Goal: Task Accomplishment & Management: Complete application form

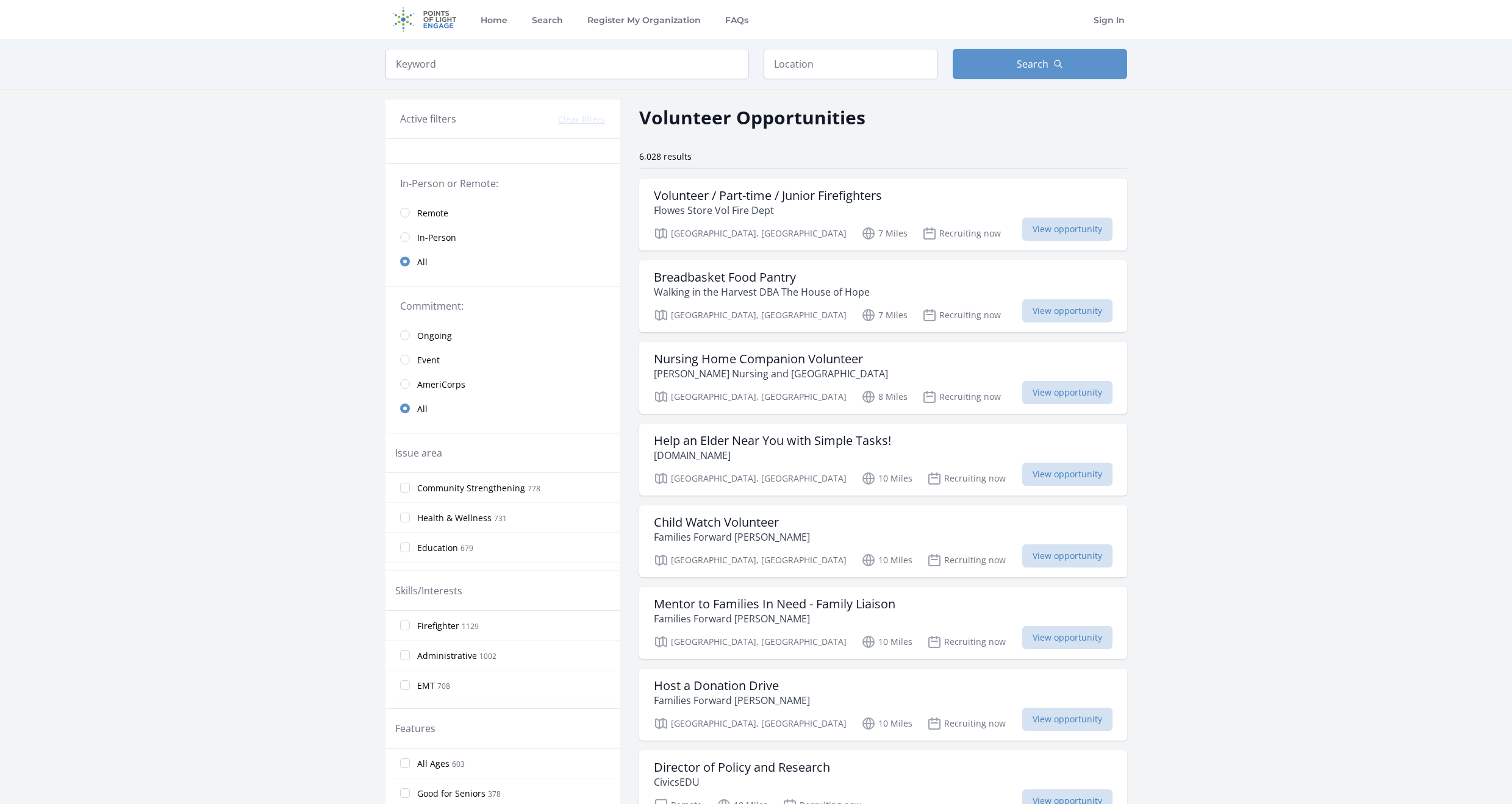
click at [426, 209] on span "Remote" at bounding box center [432, 213] width 31 height 12
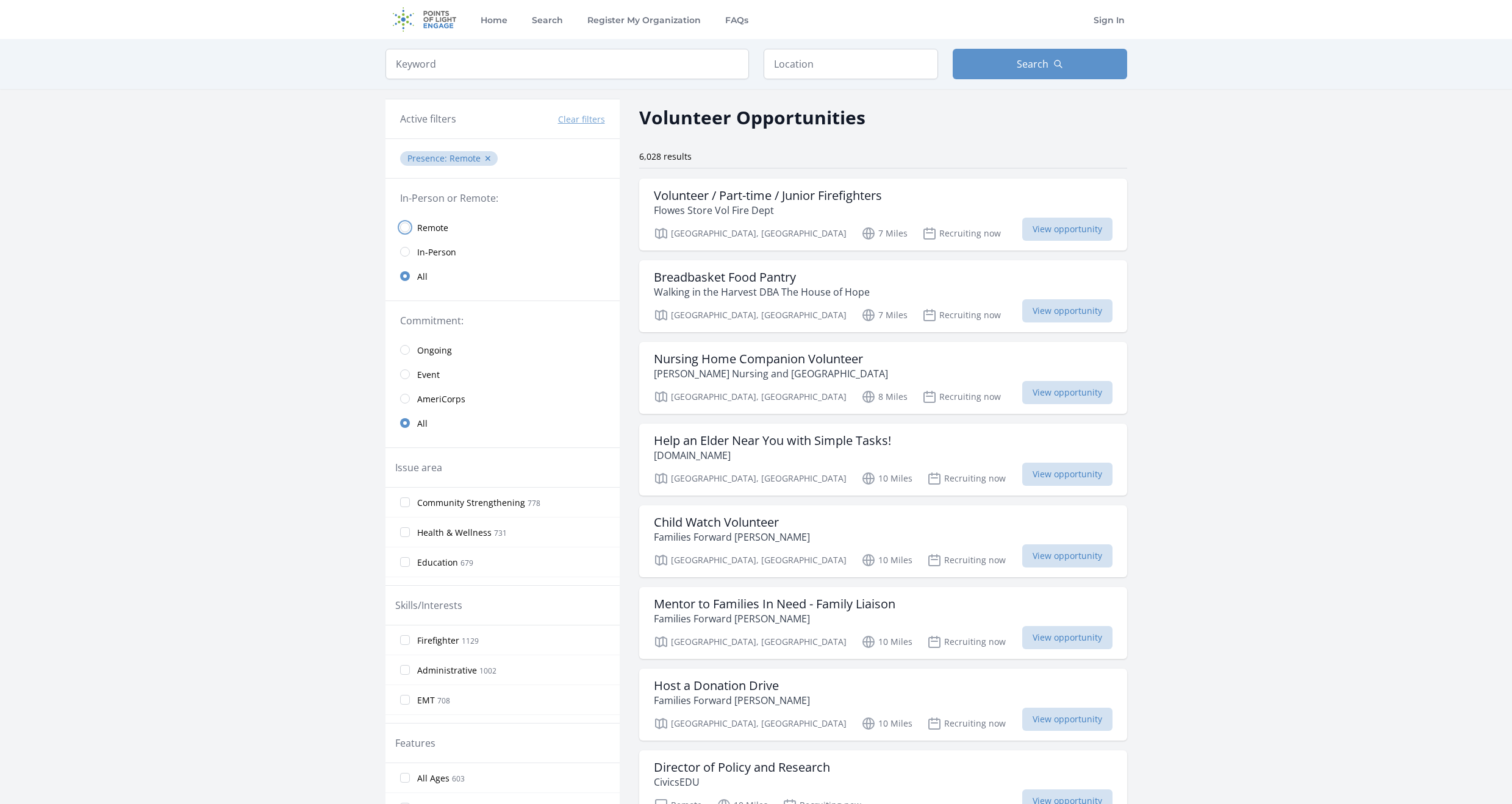
click at [406, 223] on input "radio" at bounding box center [405, 228] width 10 height 10
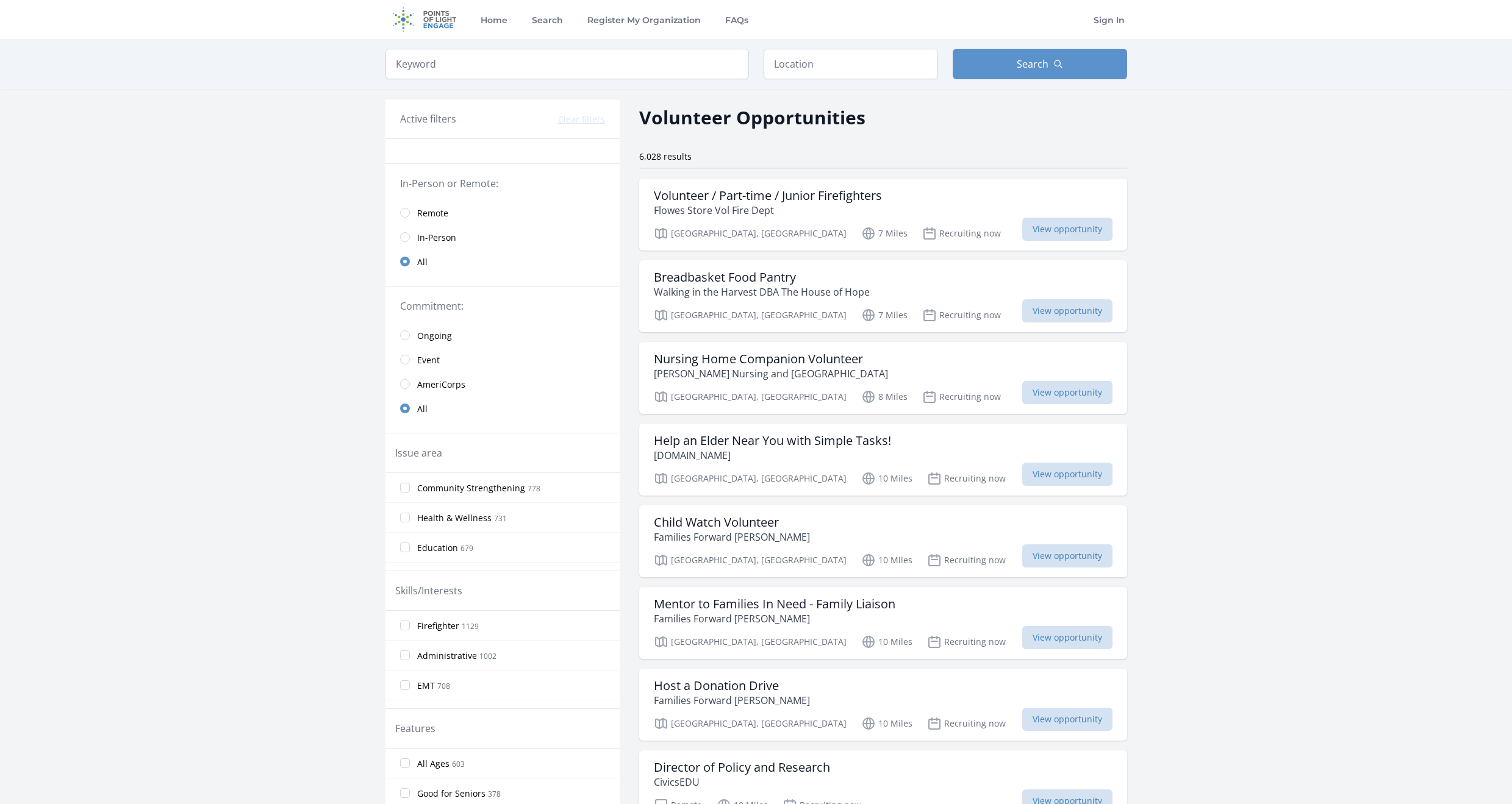
click at [411, 209] on link "Remote" at bounding box center [503, 213] width 234 height 24
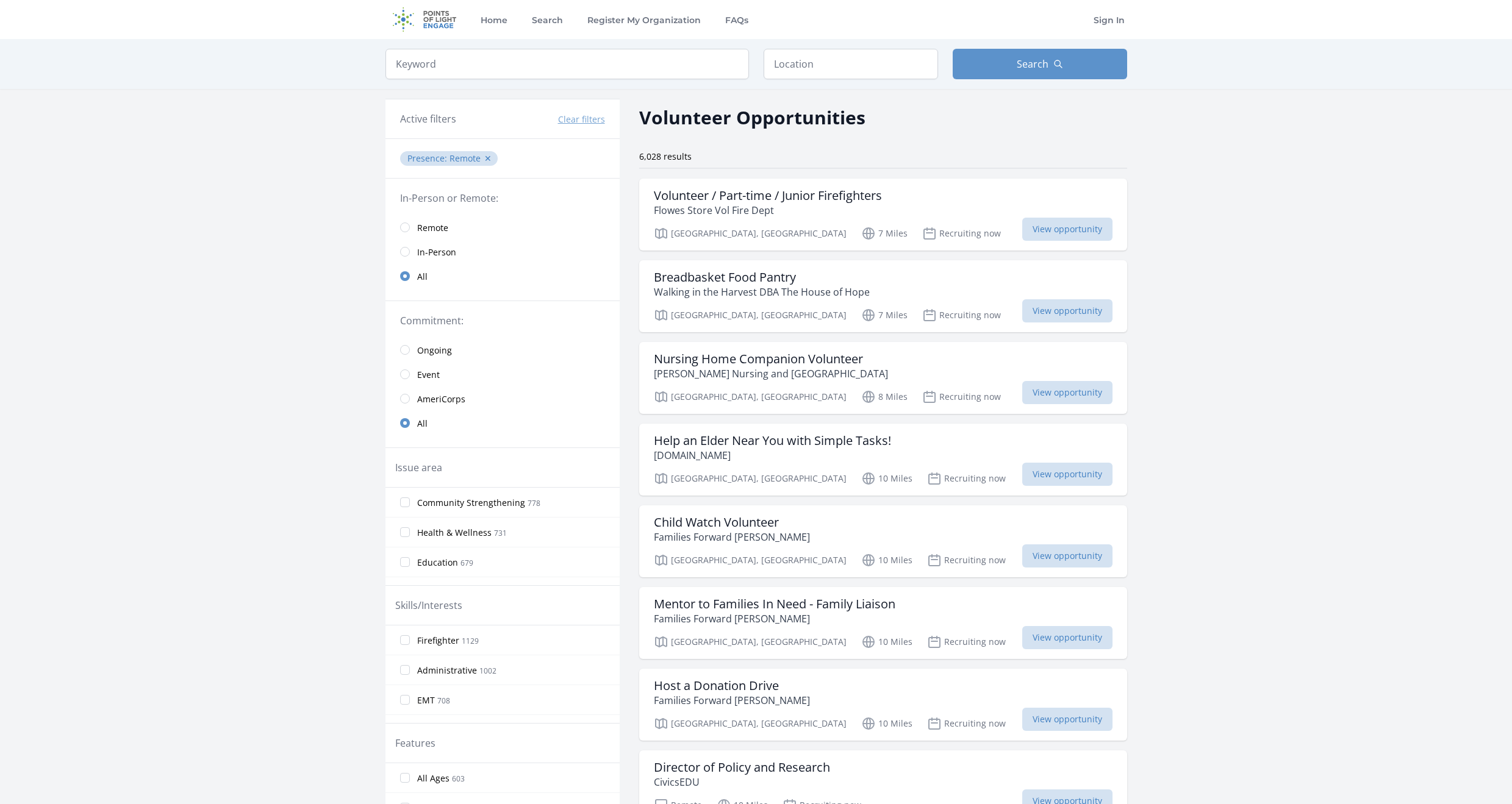
click at [432, 225] on span "Remote" at bounding box center [432, 228] width 31 height 12
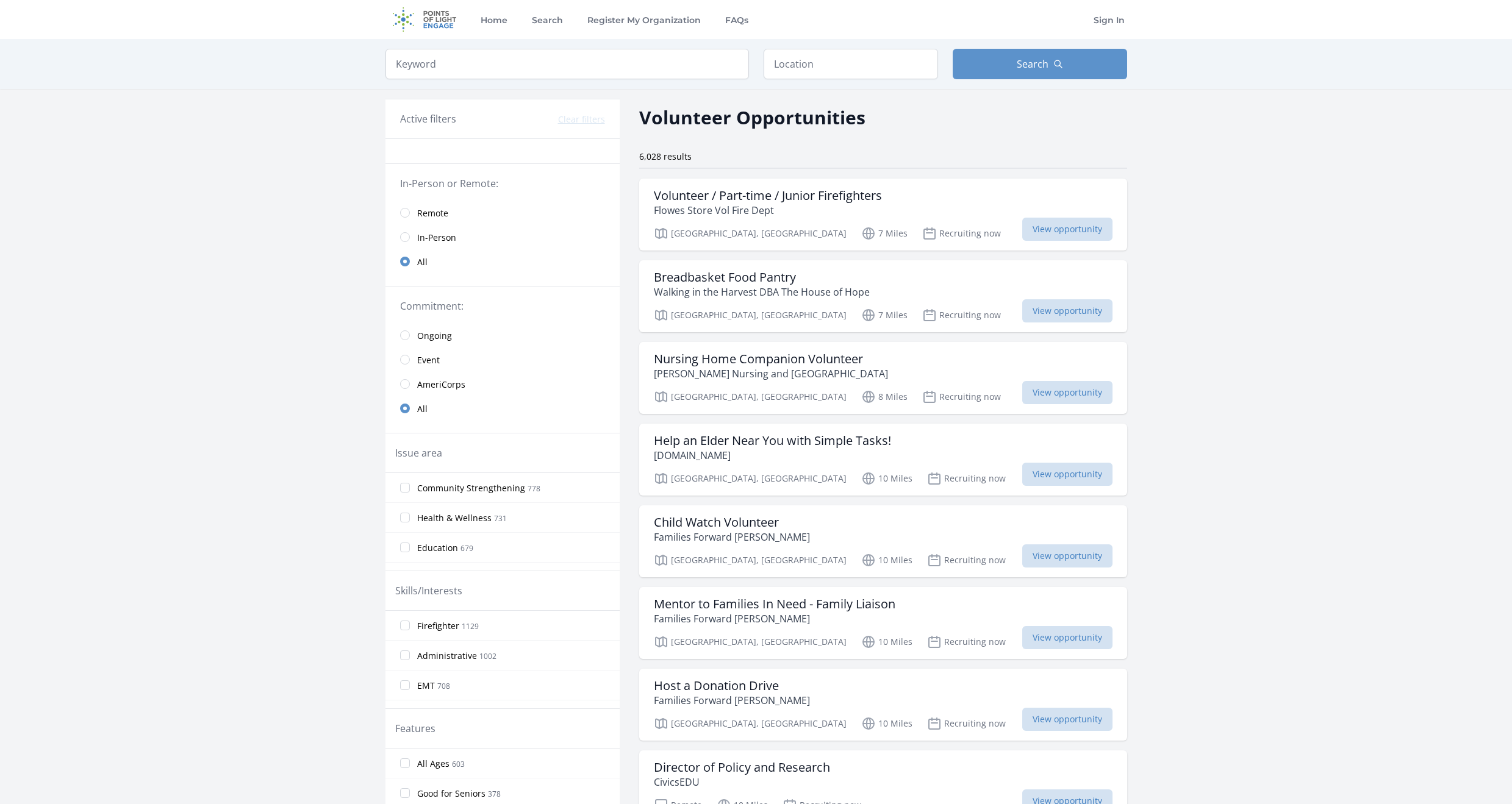
click at [443, 234] on span "In-Person" at bounding box center [437, 237] width 39 height 12
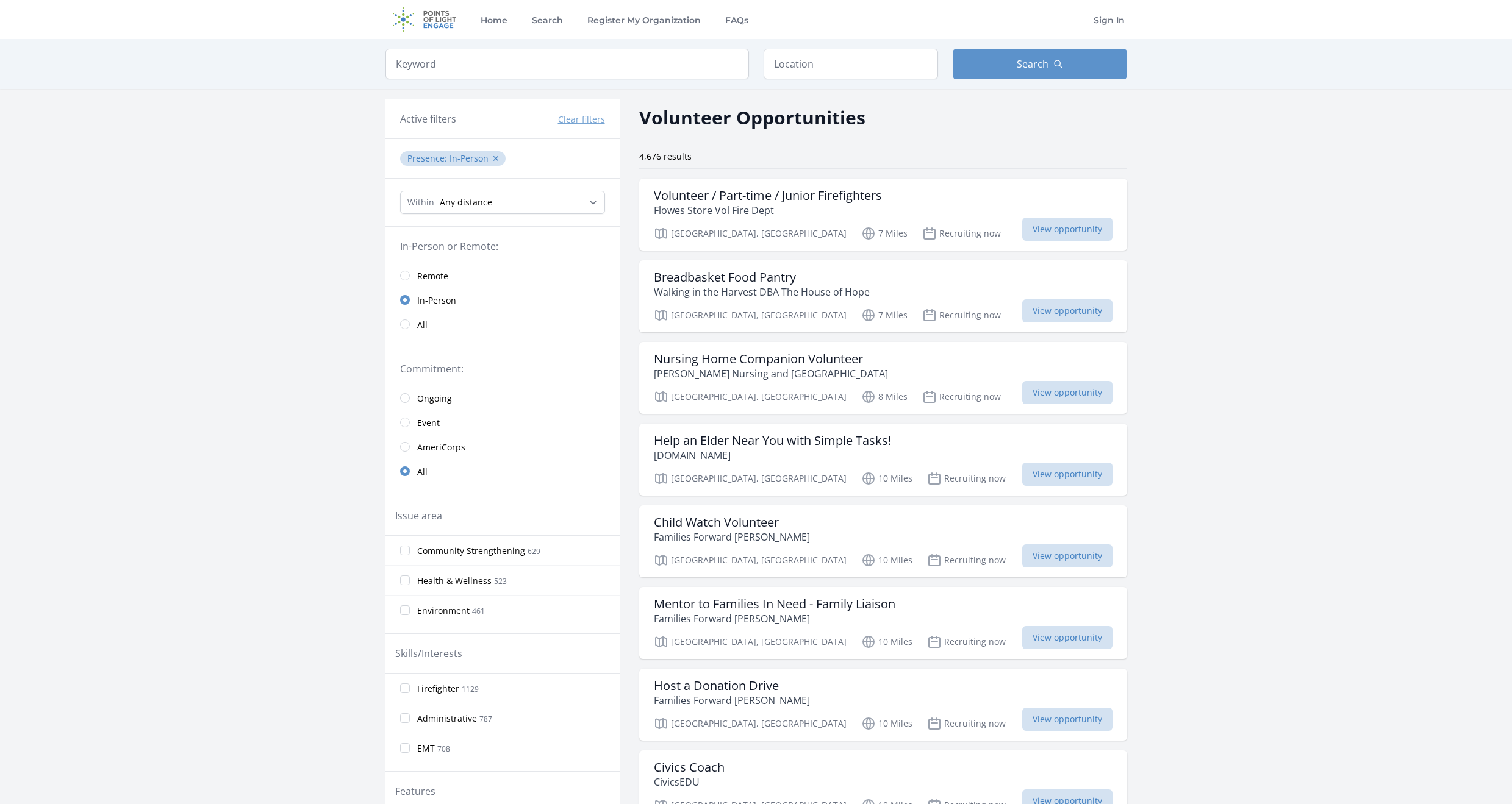
click at [432, 268] on link "Remote" at bounding box center [503, 275] width 234 height 24
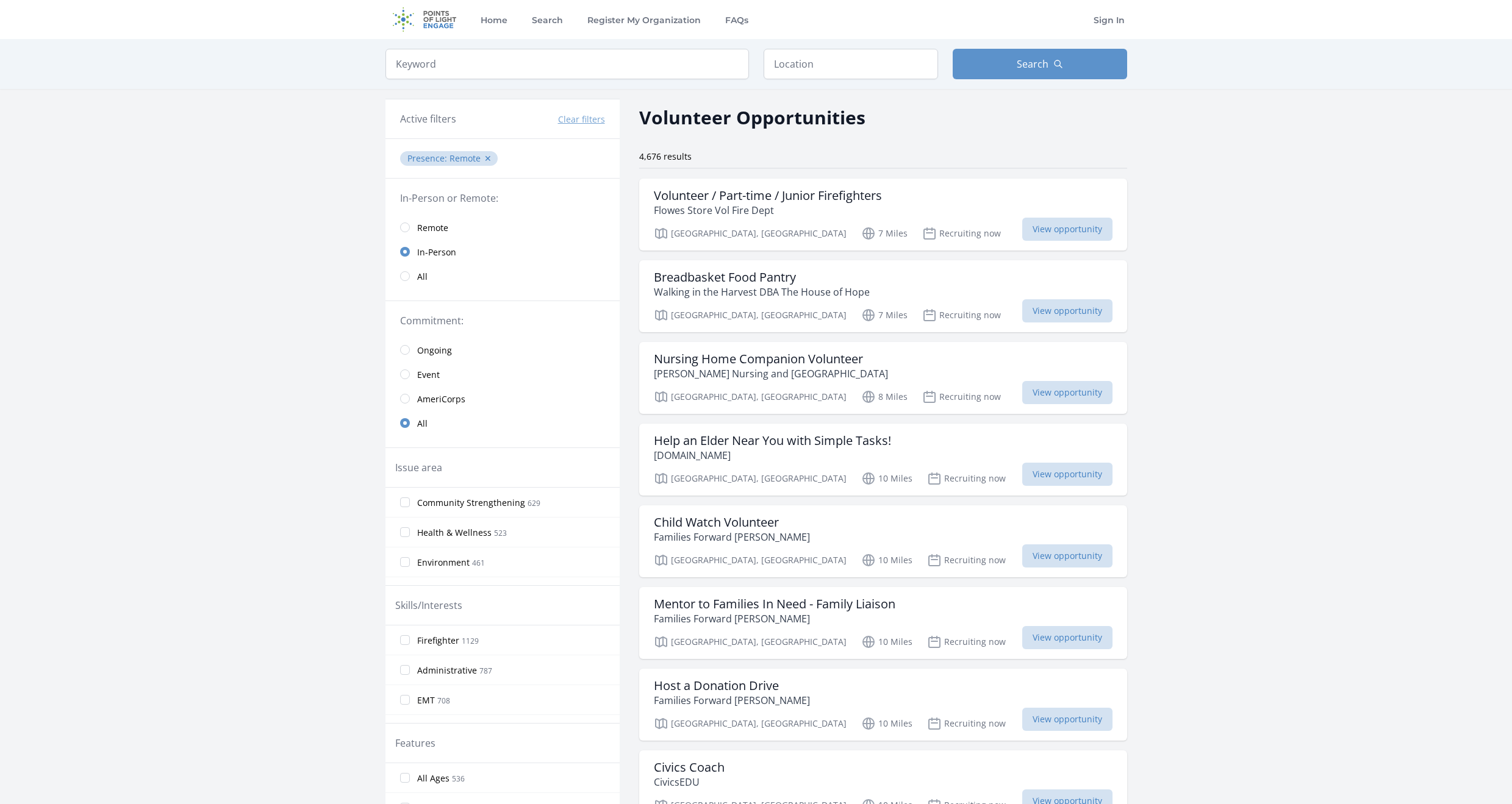
click at [442, 224] on span "Remote" at bounding box center [432, 228] width 31 height 12
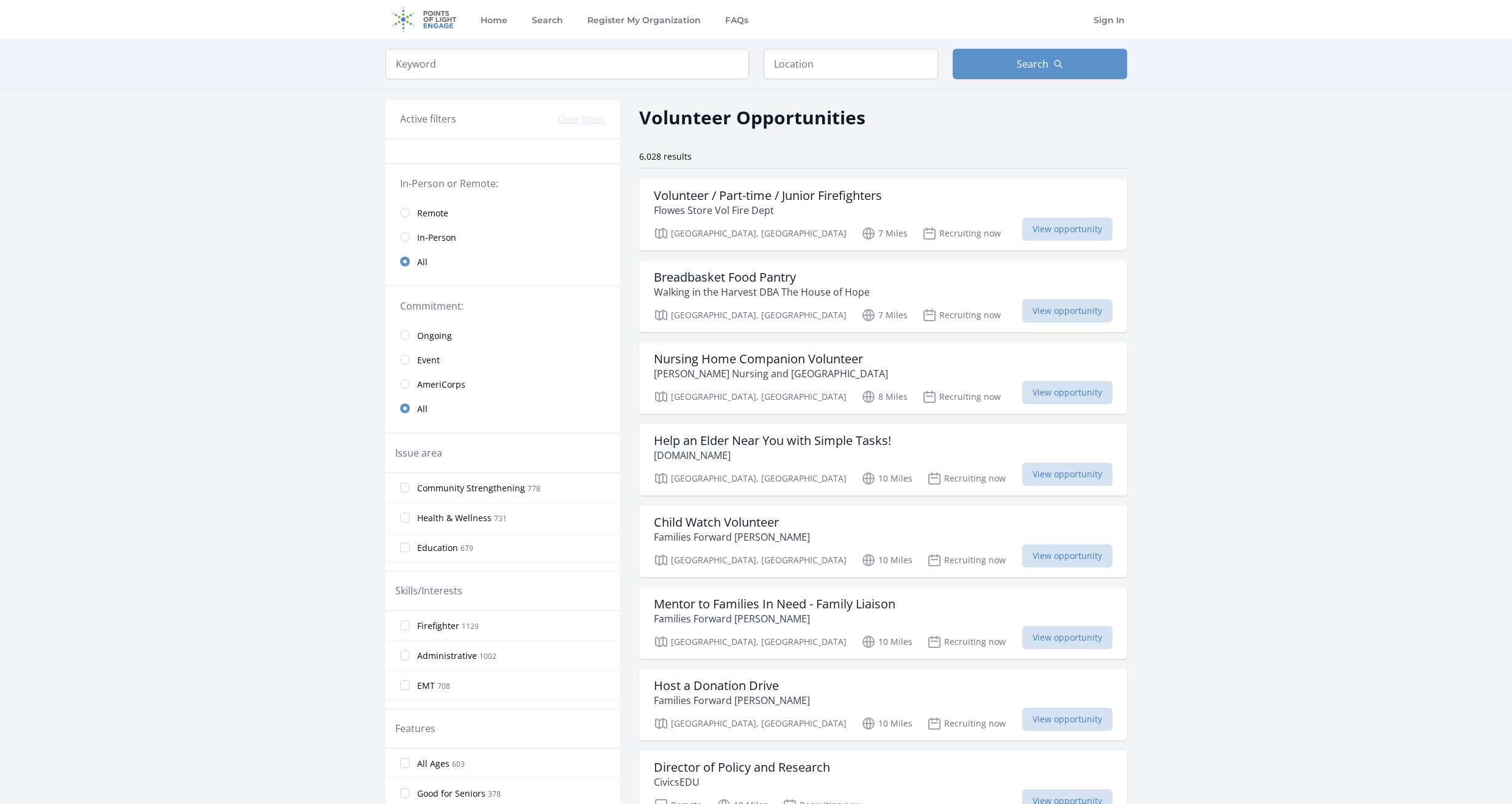
click at [435, 231] on span "In-Person" at bounding box center [437, 237] width 39 height 14
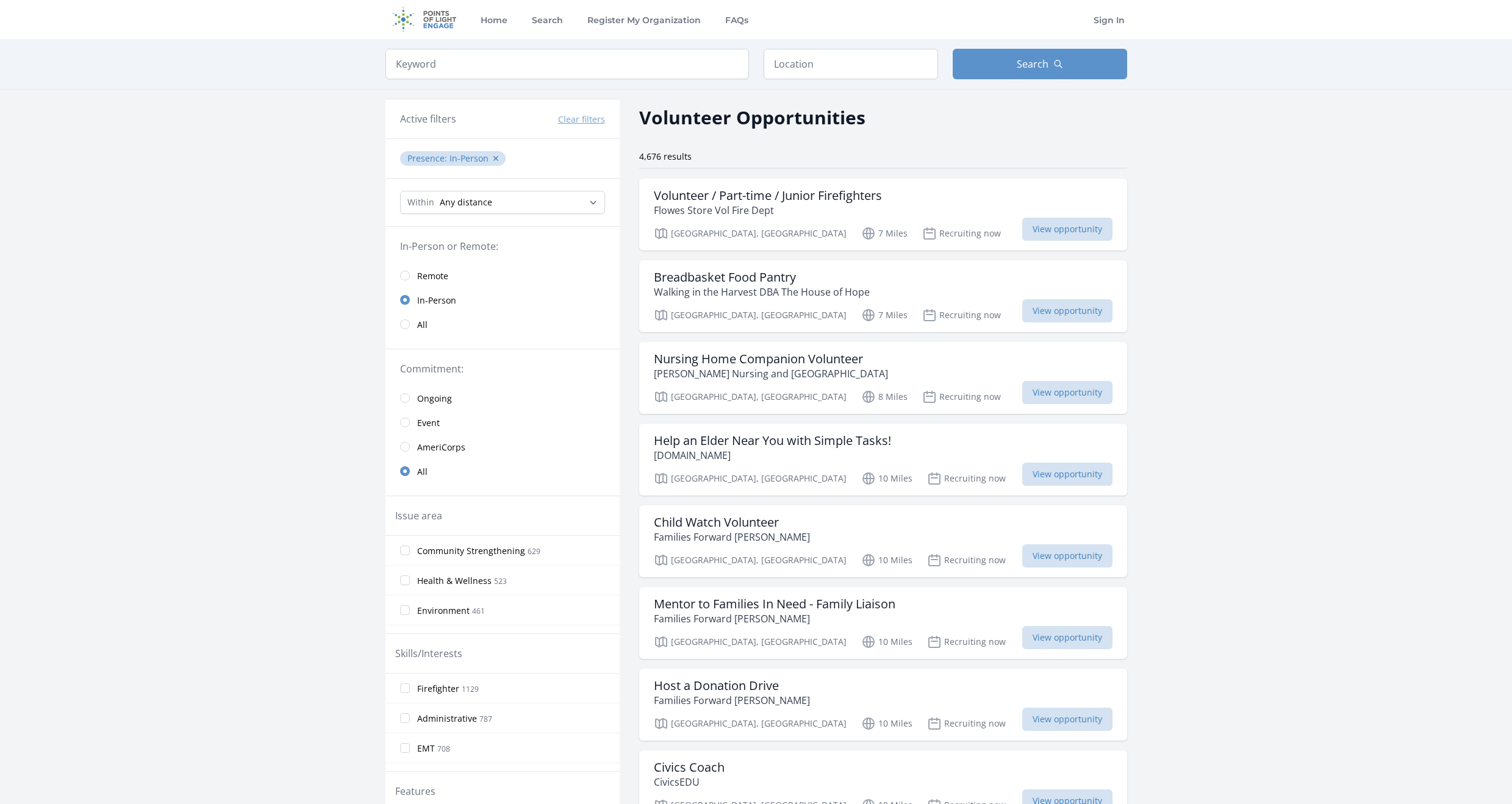
click at [415, 323] on link "All" at bounding box center [503, 324] width 234 height 24
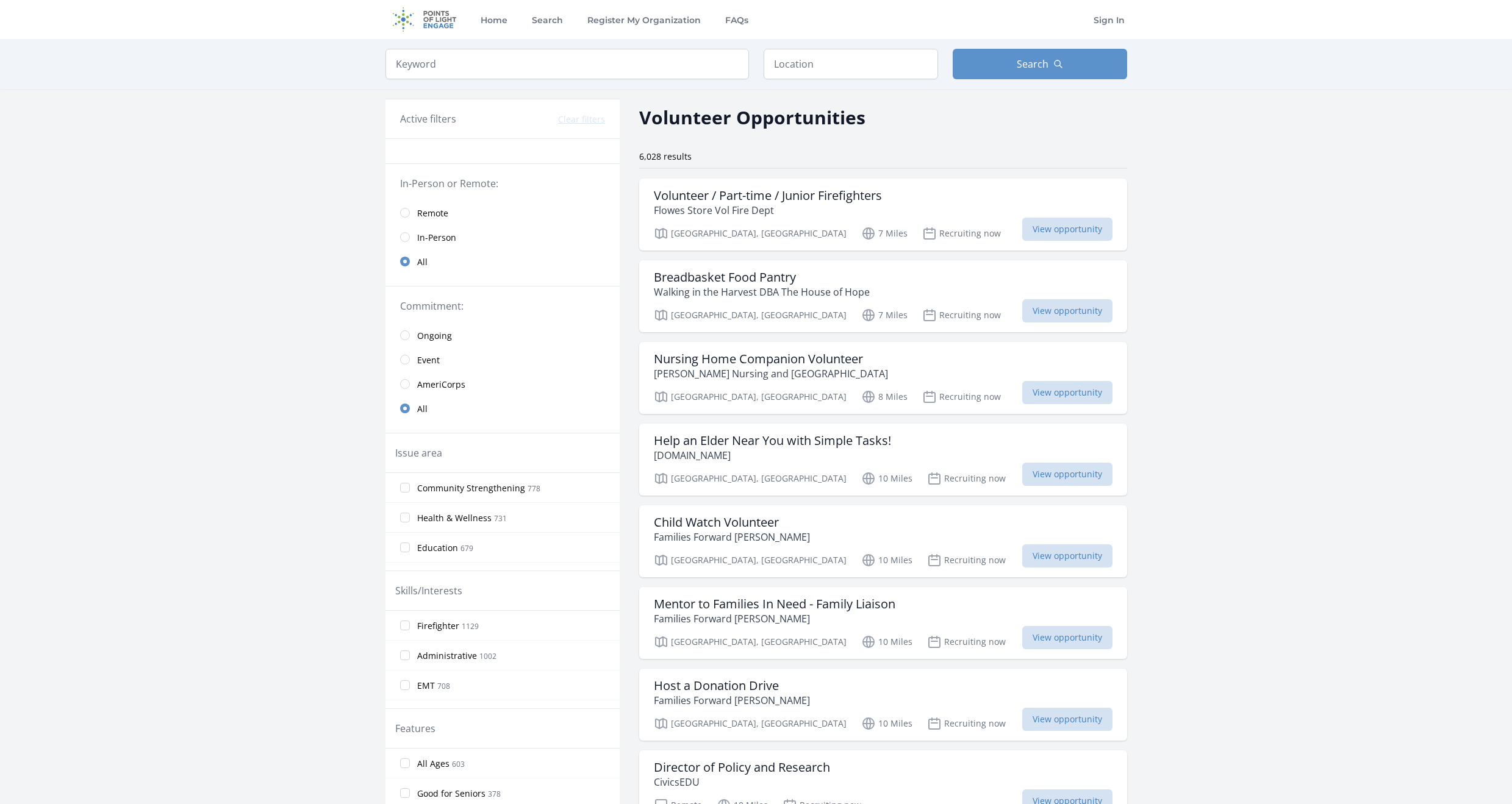
click at [442, 206] on span "Remote" at bounding box center [432, 213] width 31 height 14
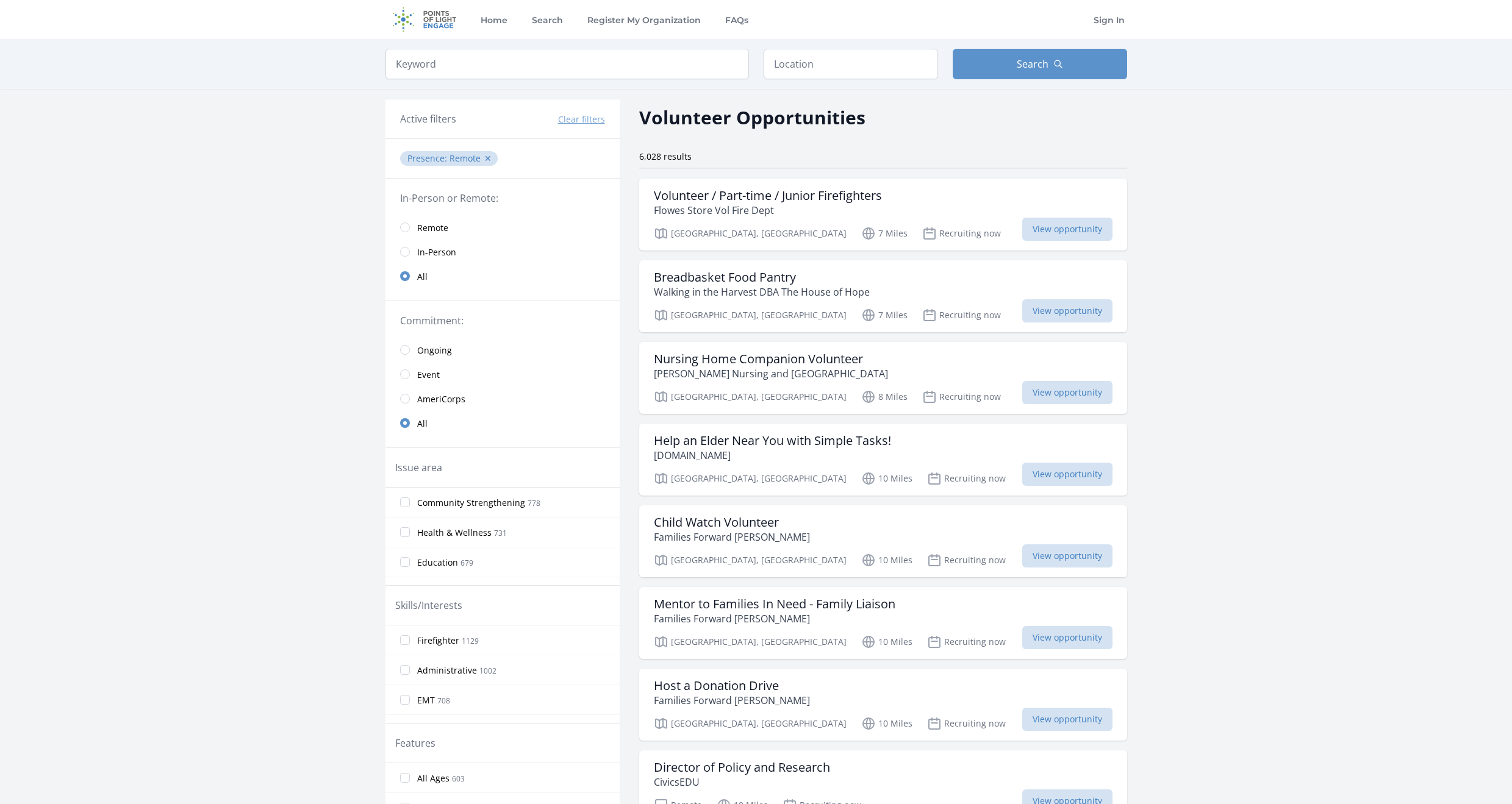
click at [437, 225] on span "Remote" at bounding box center [432, 228] width 31 height 12
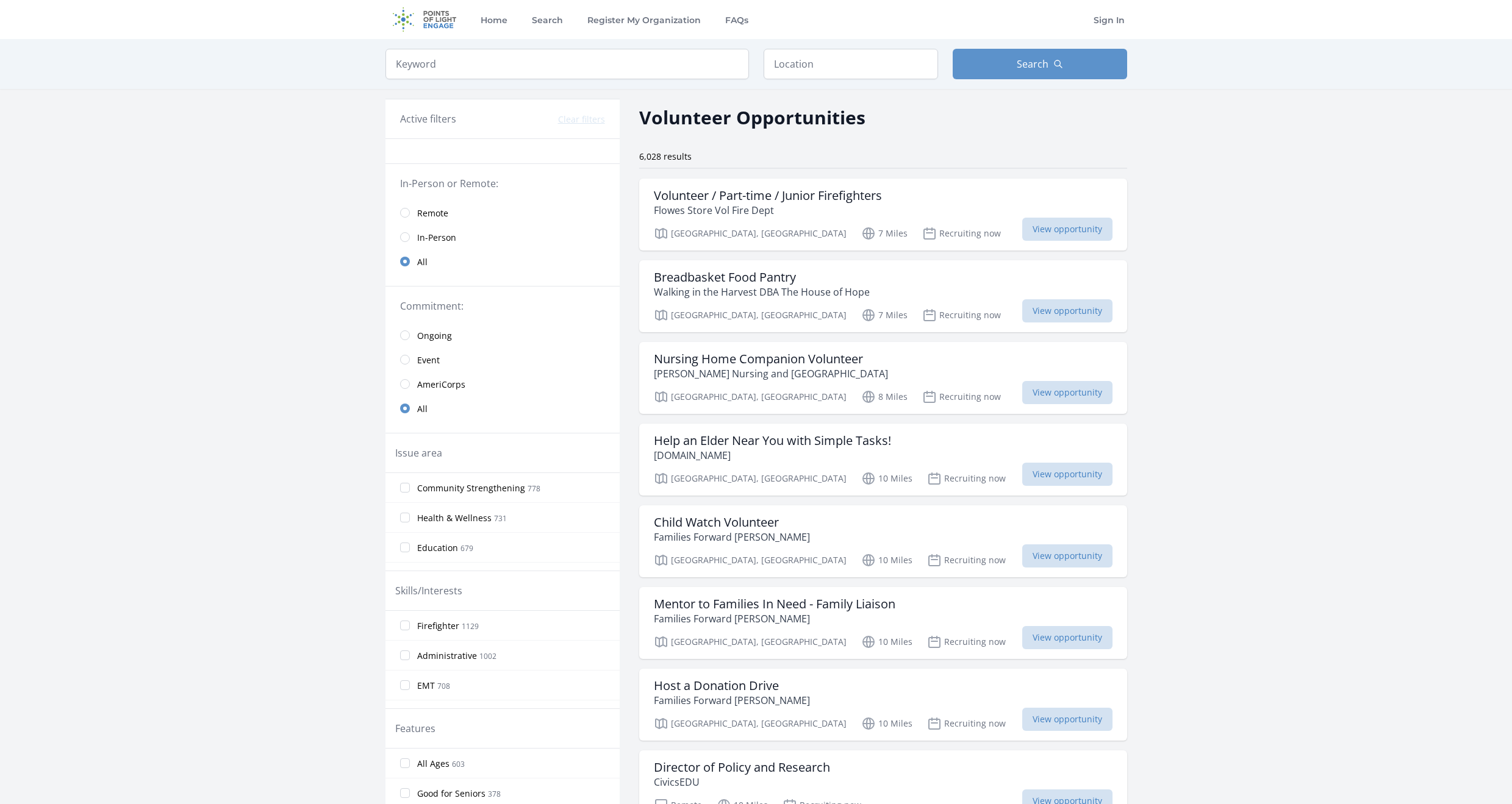
click at [440, 204] on link "Remote" at bounding box center [503, 213] width 234 height 24
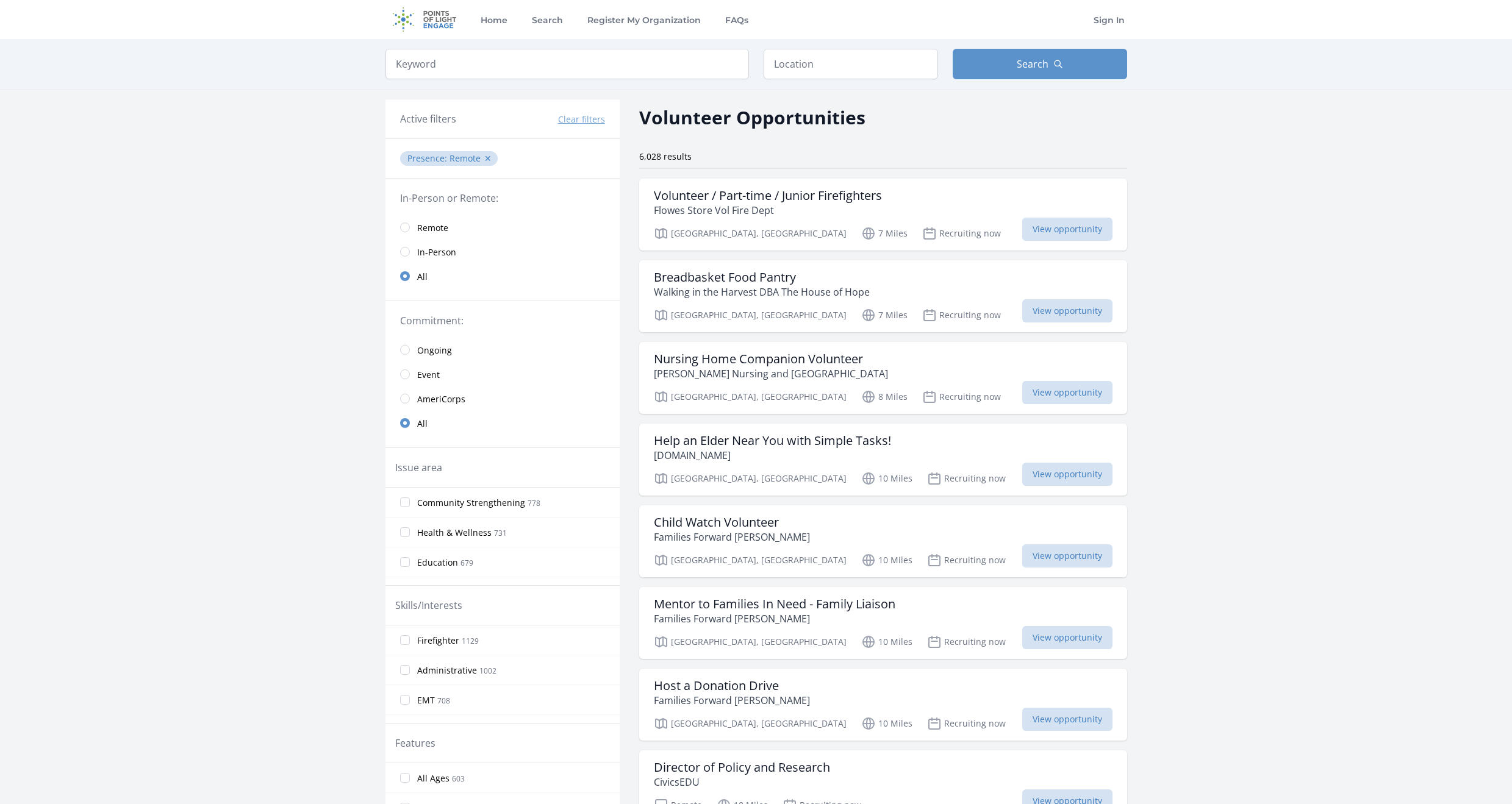
click at [440, 226] on span "Remote" at bounding box center [432, 228] width 31 height 12
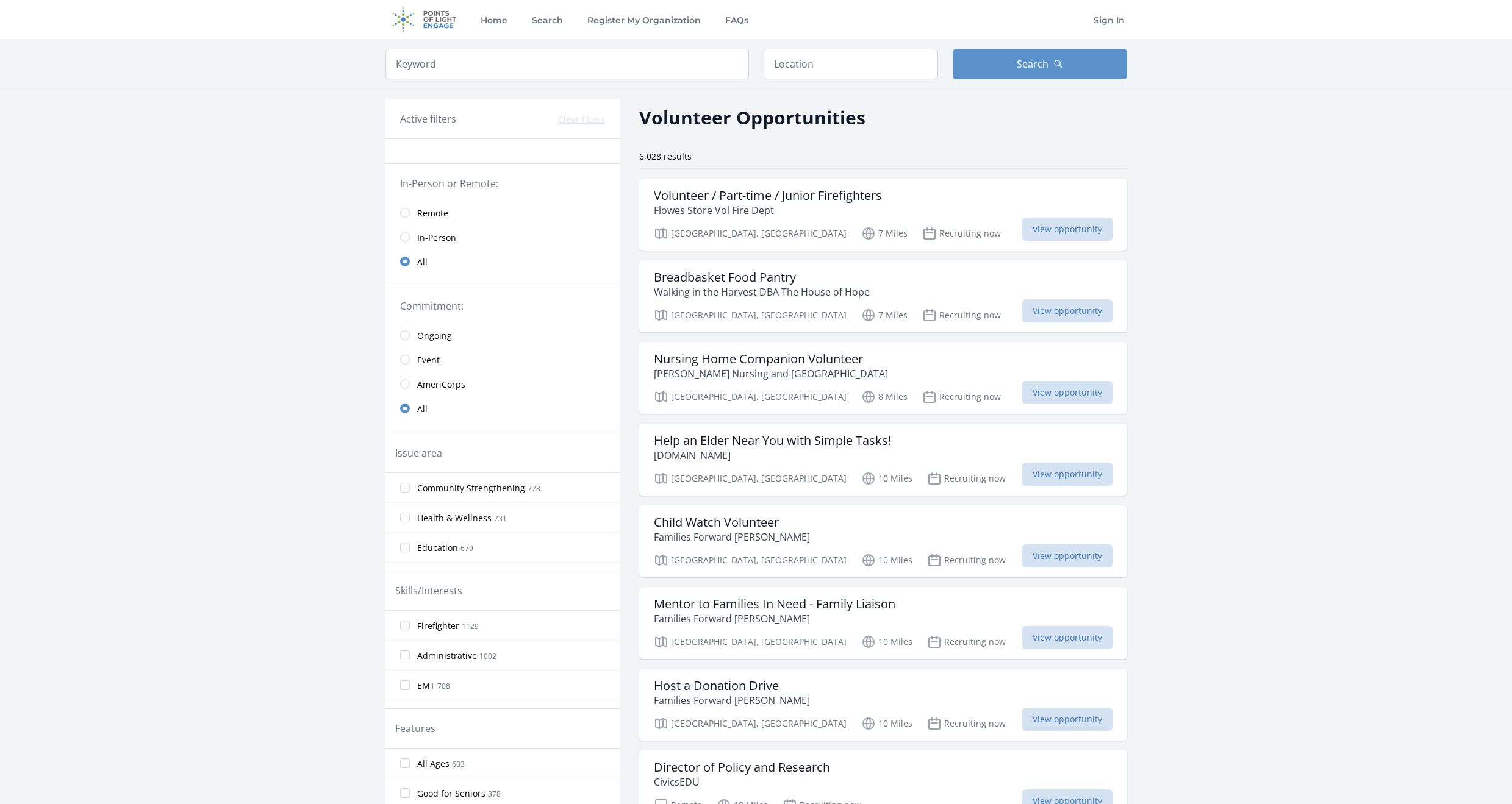
click at [414, 259] on link "All" at bounding box center [503, 262] width 234 height 24
click at [431, 237] on span "In-Person" at bounding box center [437, 237] width 39 height 12
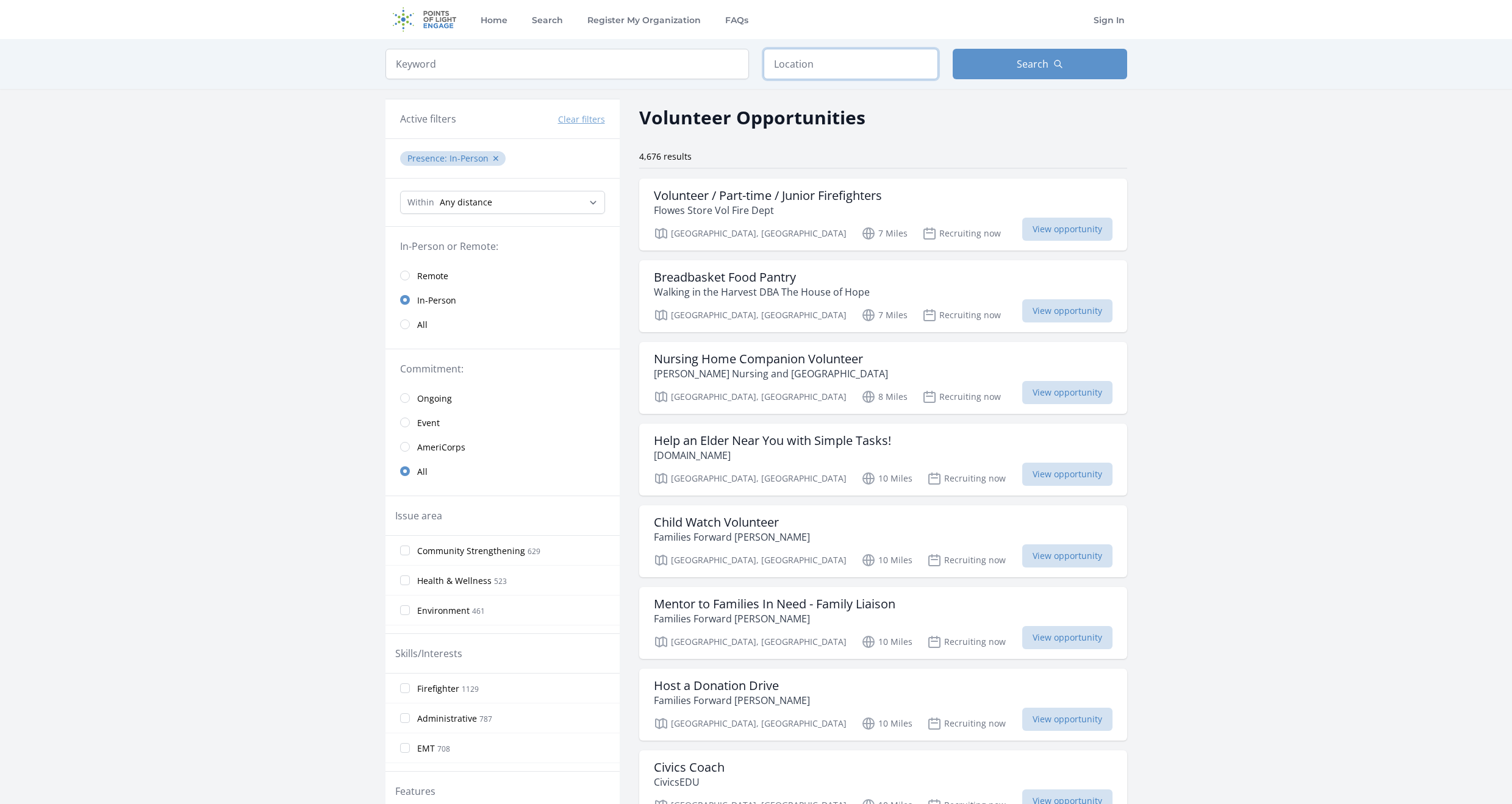
click at [852, 60] on input "text" at bounding box center [851, 64] width 175 height 30
drag, startPoint x: 440, startPoint y: 17, endPoint x: 265, endPoint y: 20, distance: 175.0
click at [440, 17] on img at bounding box center [424, 19] width 78 height 39
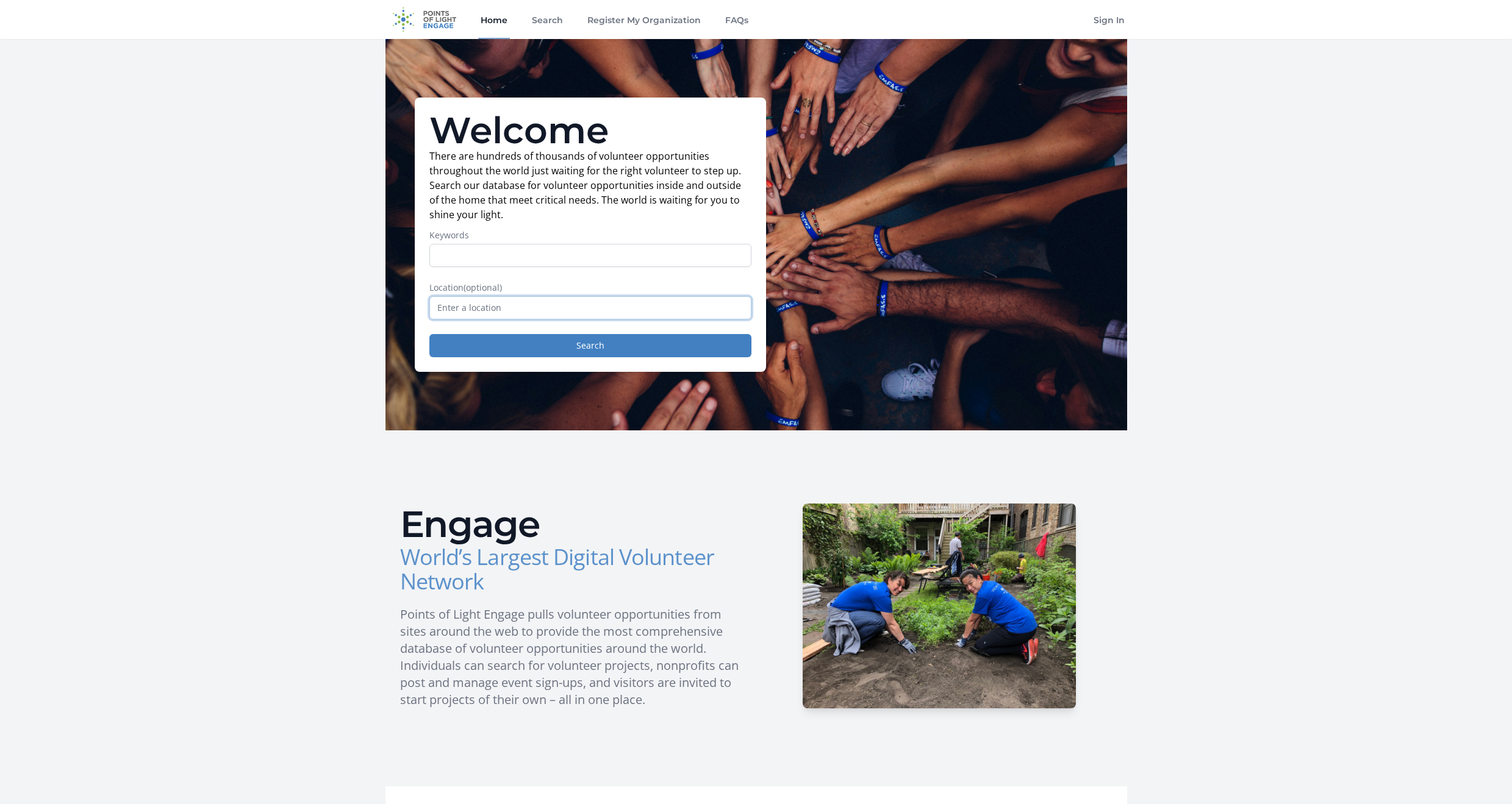
click at [532, 308] on input "text" at bounding box center [591, 308] width 322 height 23
type input "Remote, [GEOGRAPHIC_DATA], [GEOGRAPHIC_DATA]"
click at [506, 343] on button "Search" at bounding box center [591, 346] width 322 height 23
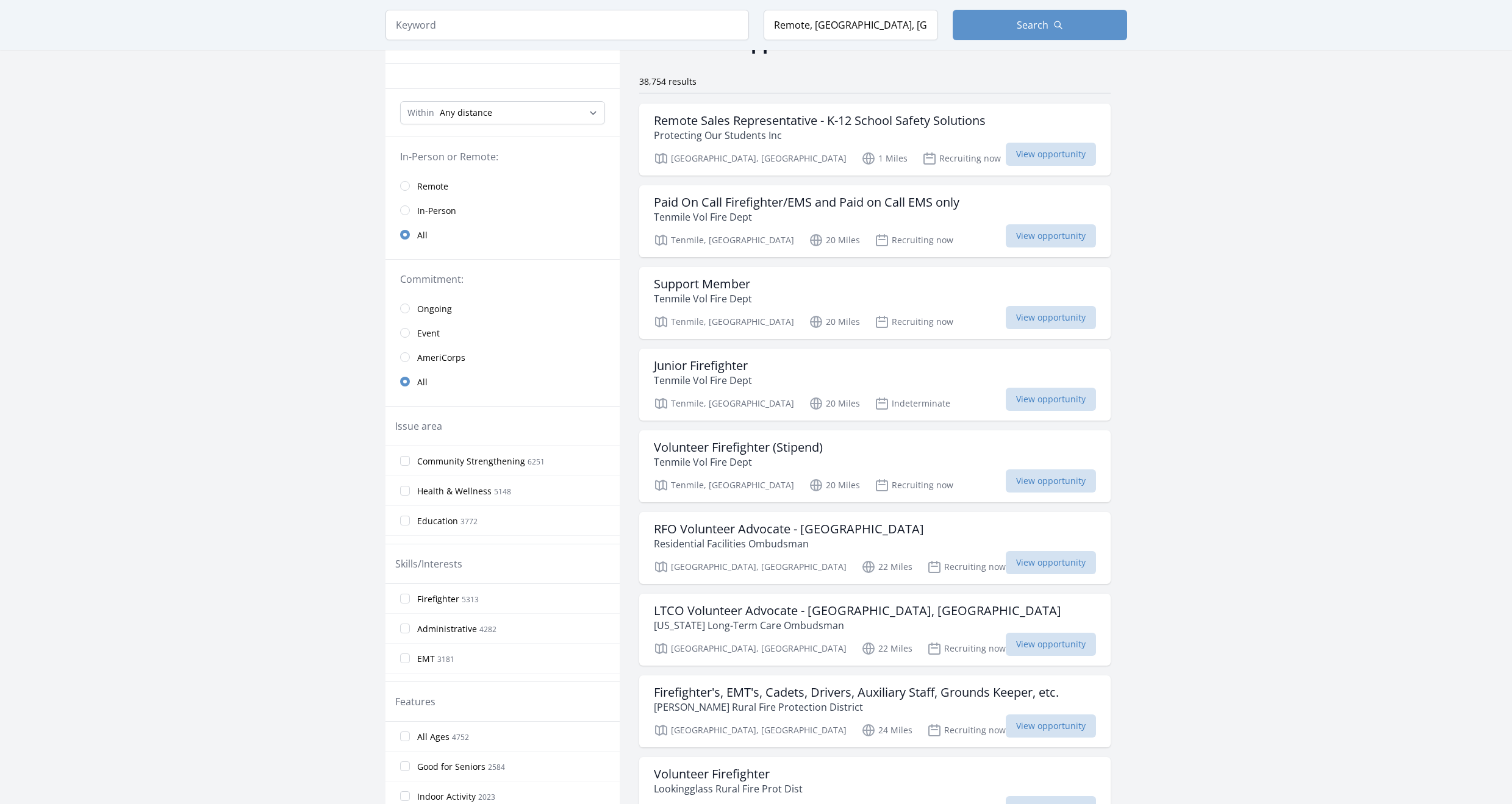
scroll to position [61, 0]
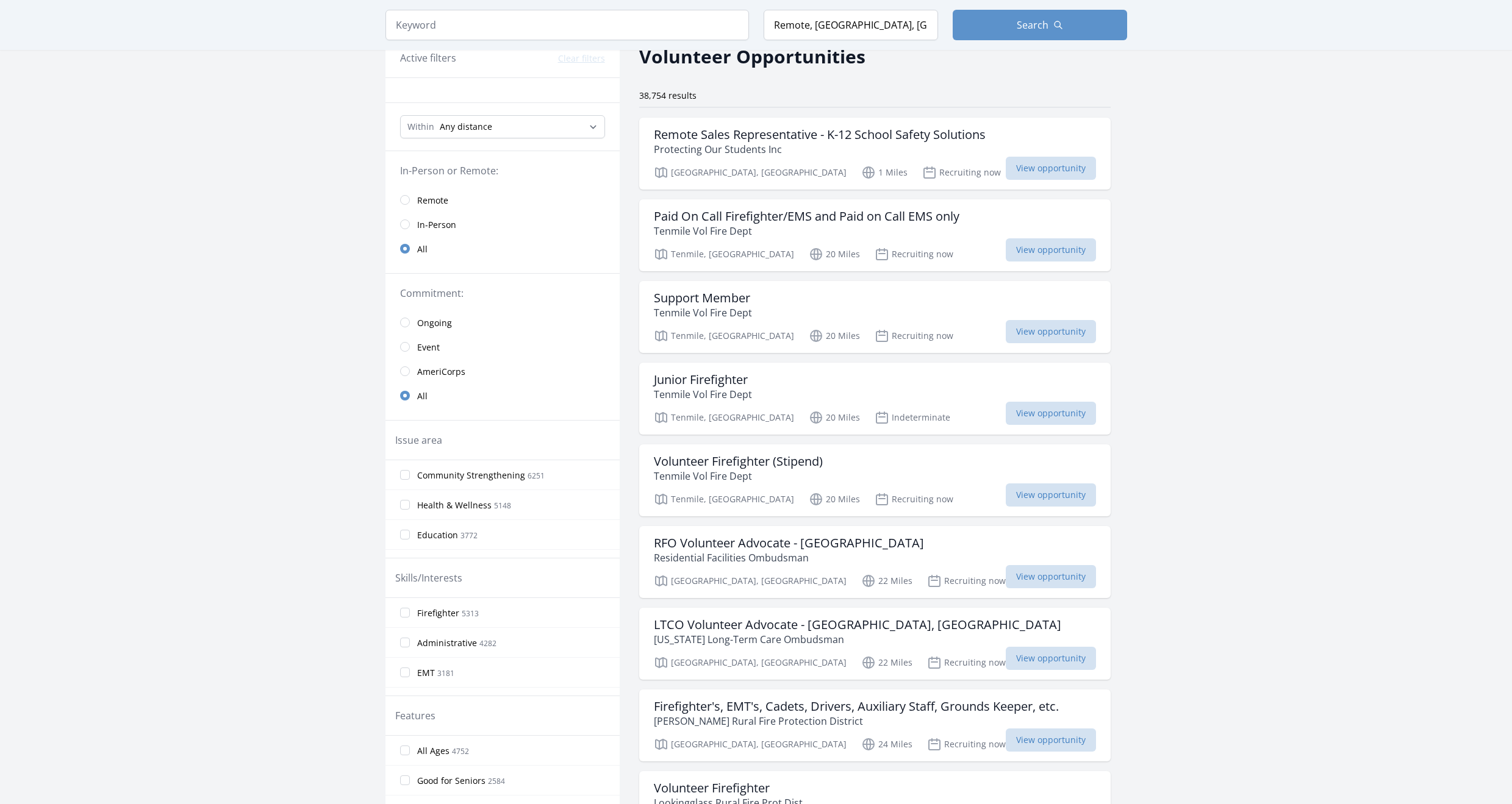
click at [433, 196] on span "Remote" at bounding box center [432, 200] width 31 height 12
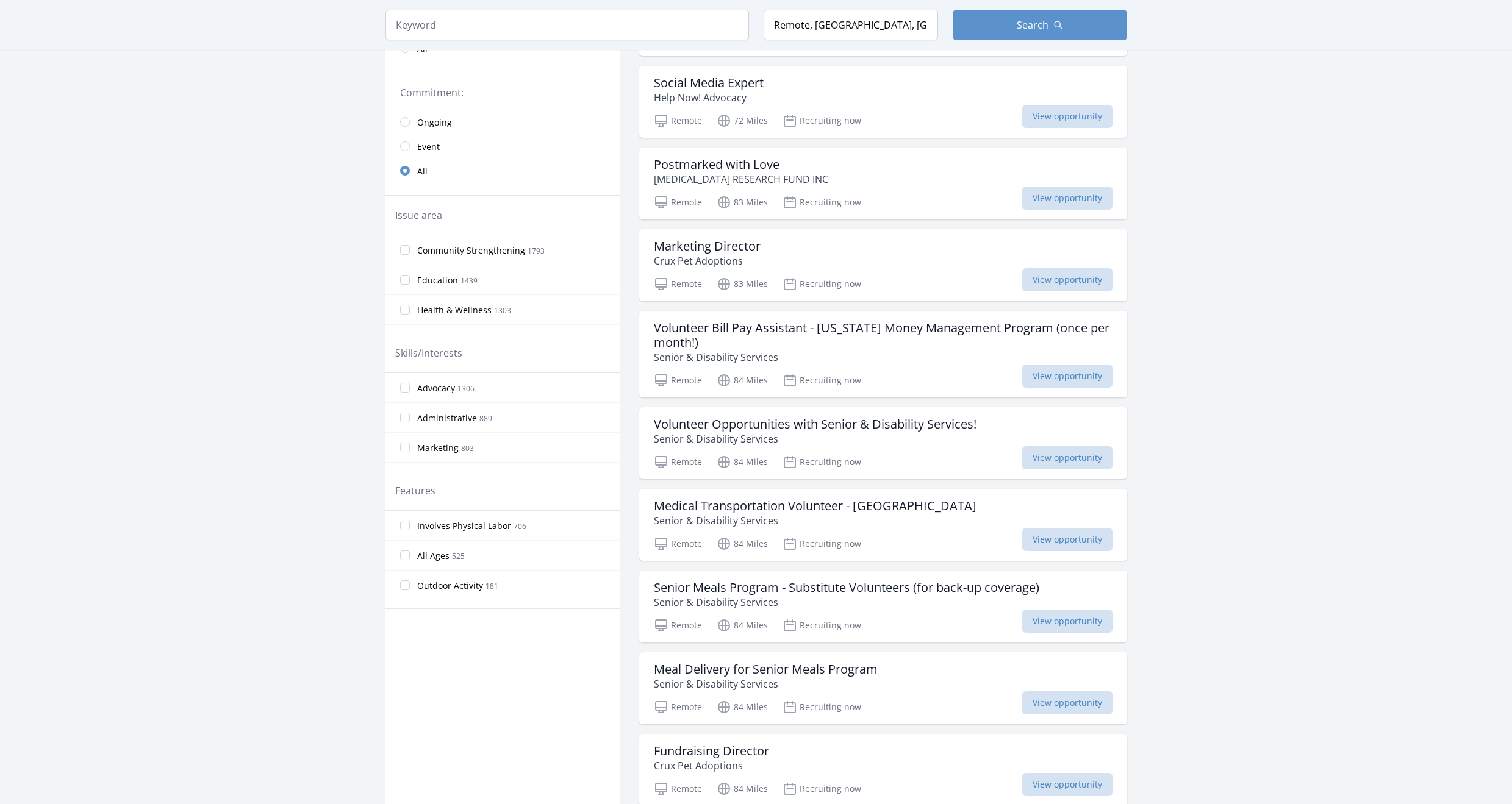
scroll to position [305, 0]
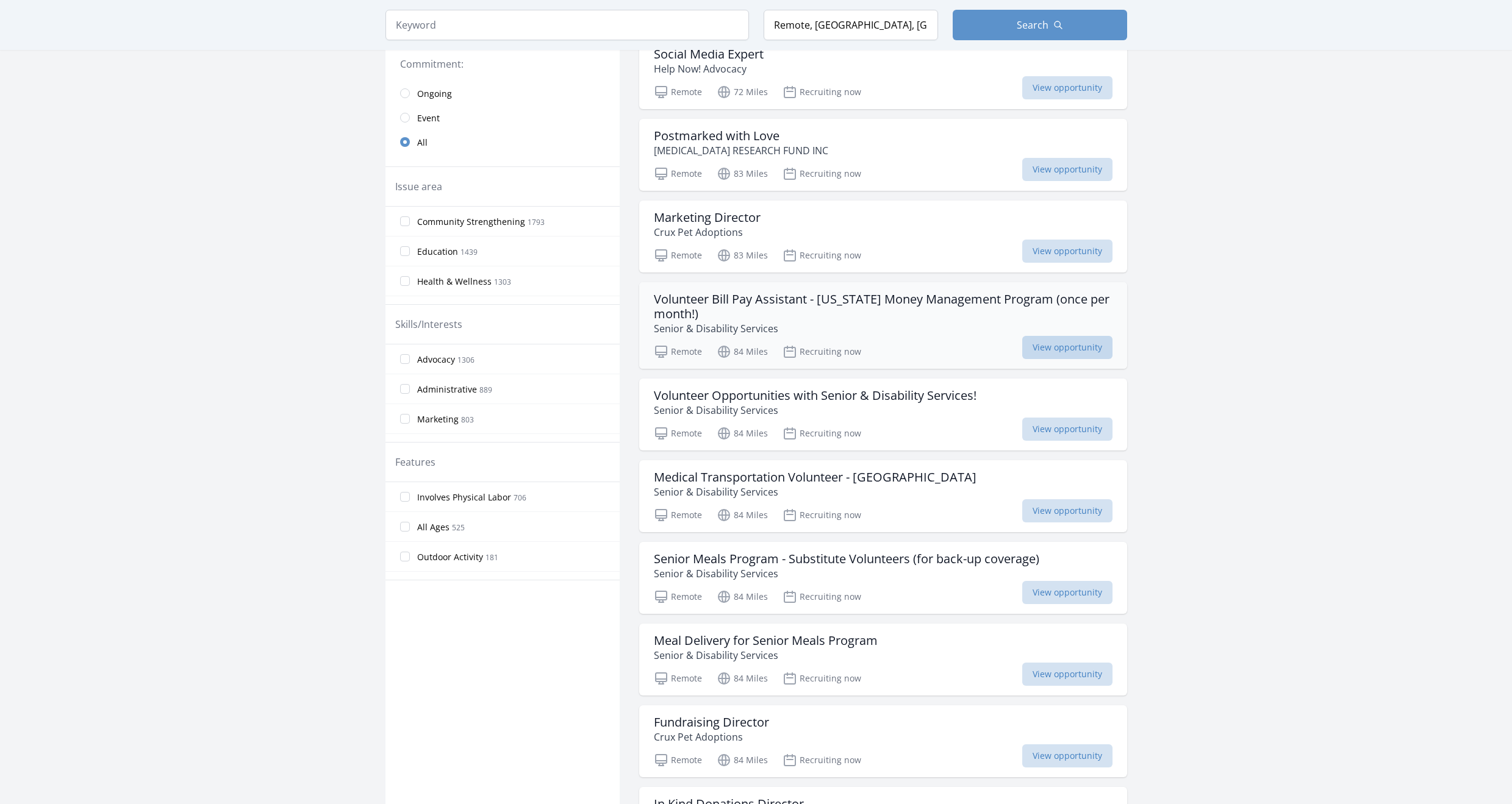
click at [1070, 341] on span "View opportunity" at bounding box center [1067, 347] width 90 height 23
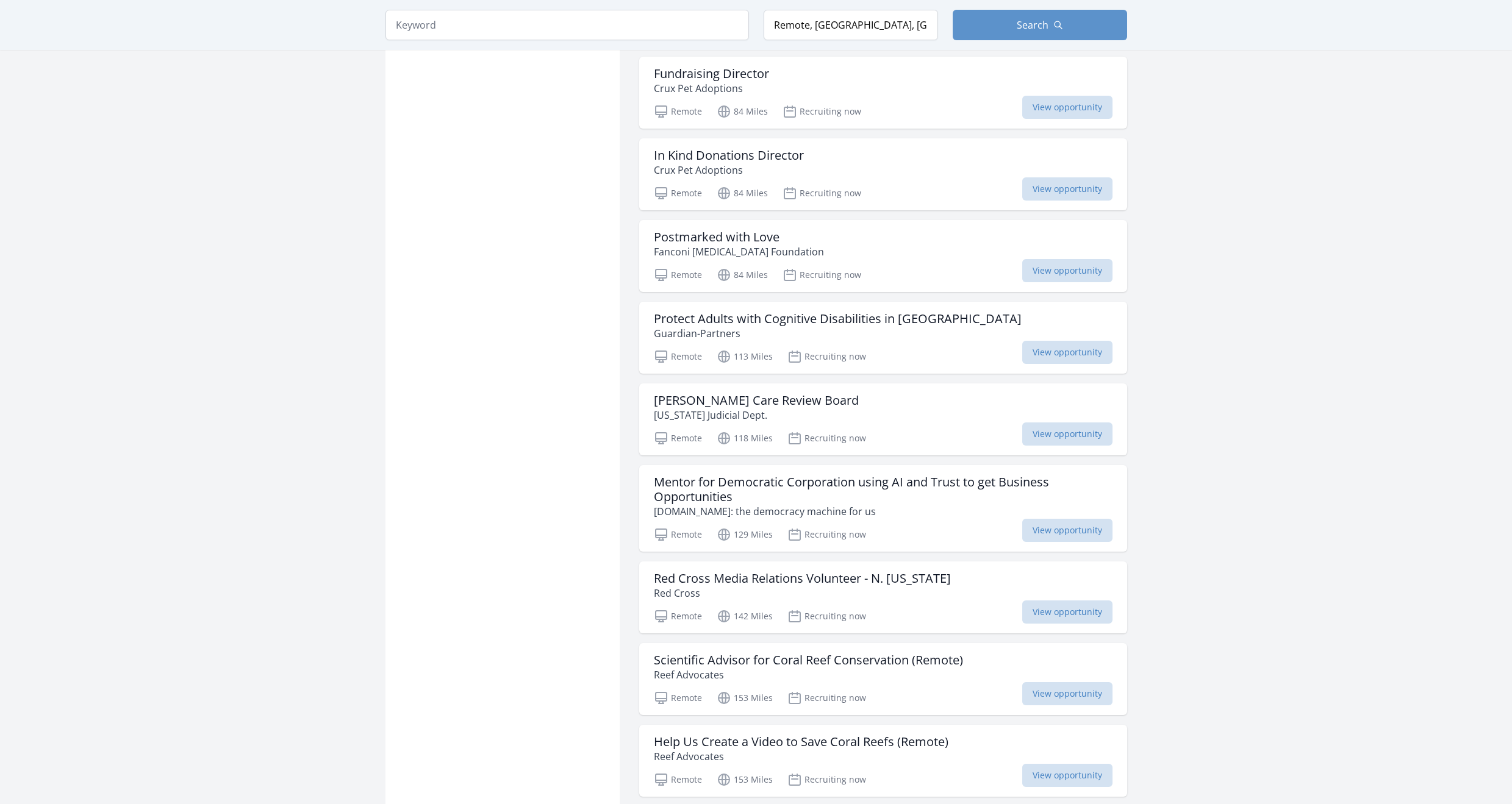
scroll to position [976, 0]
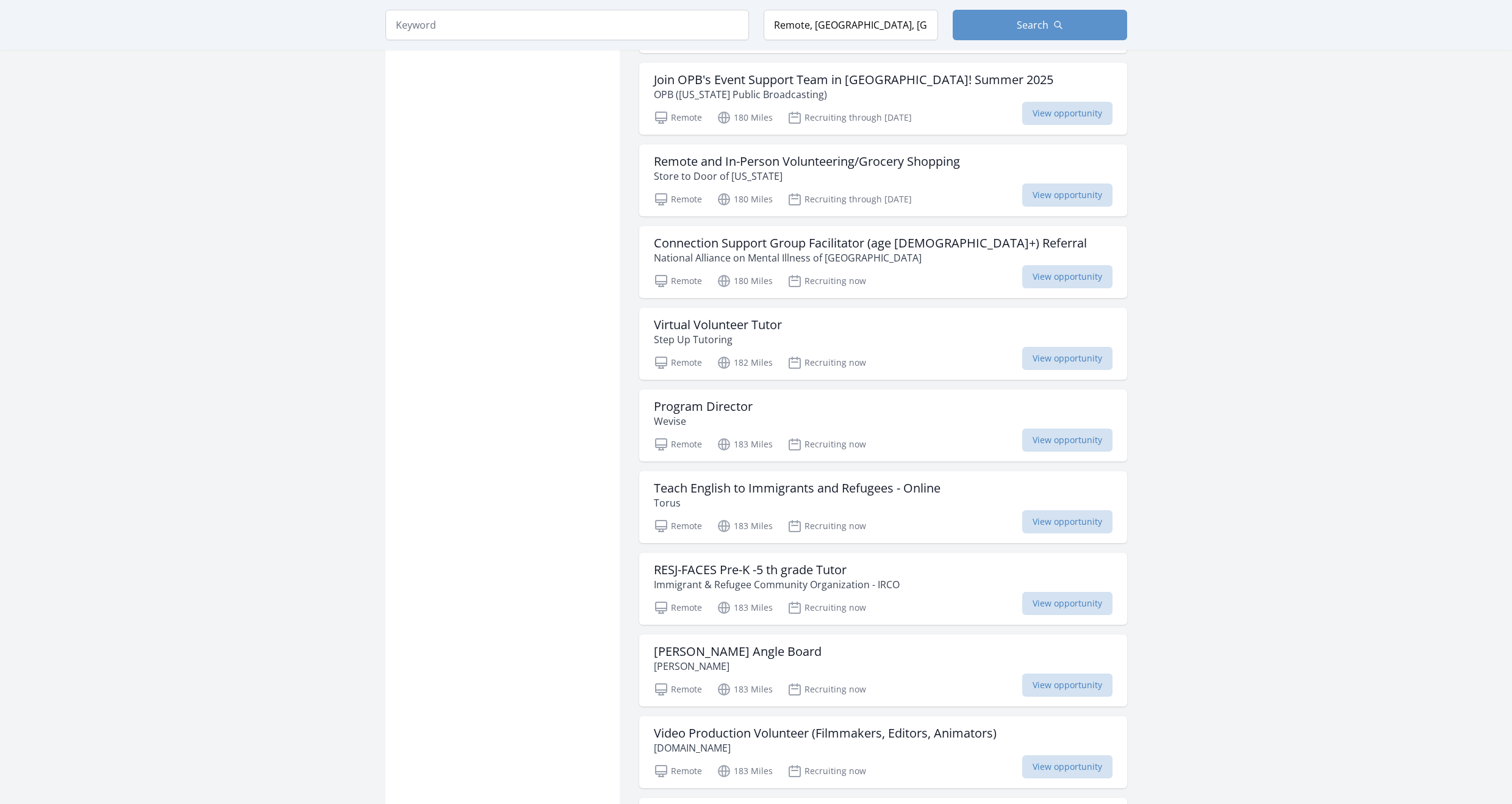
scroll to position [2683, 0]
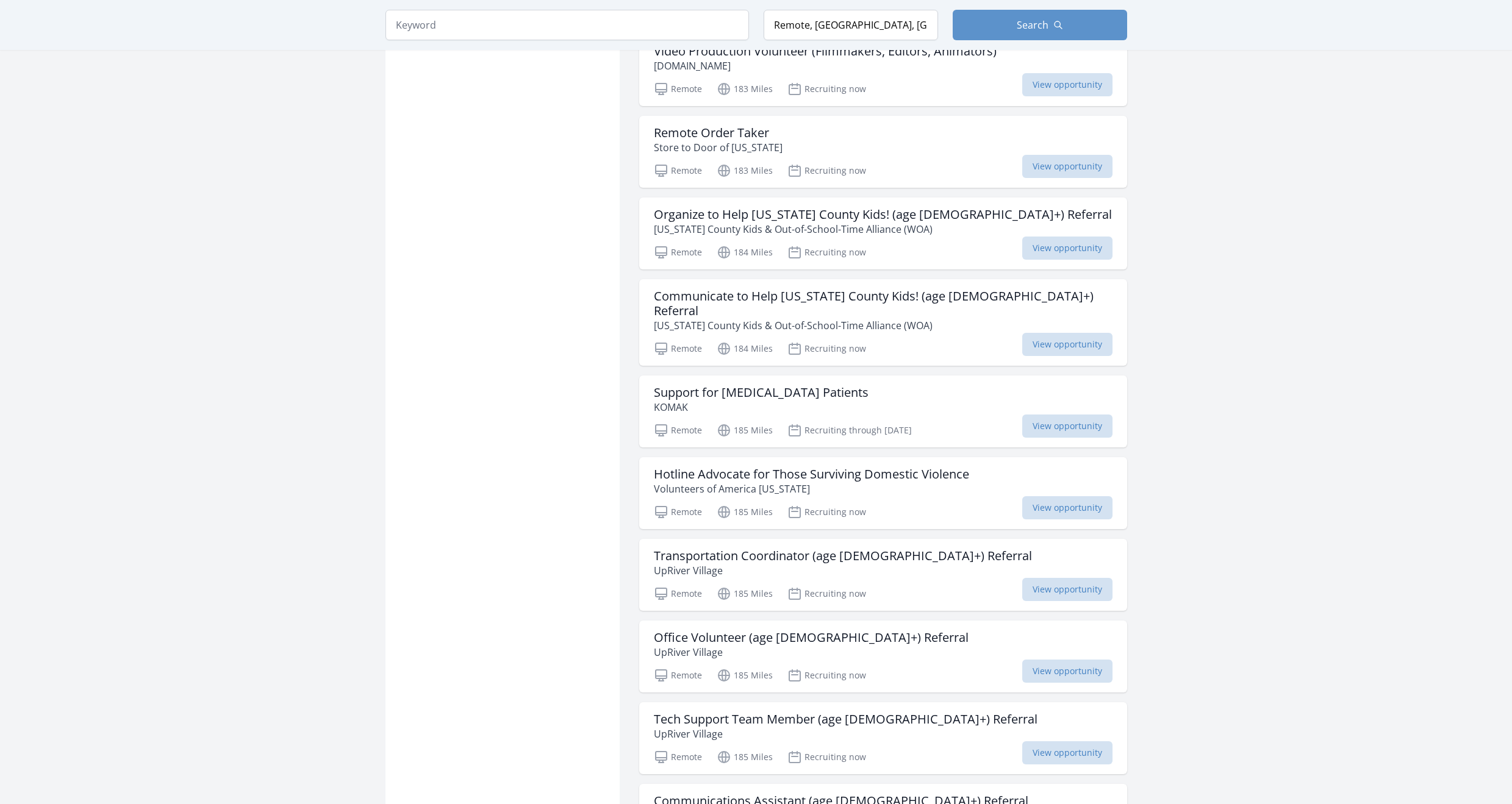
scroll to position [3354, 0]
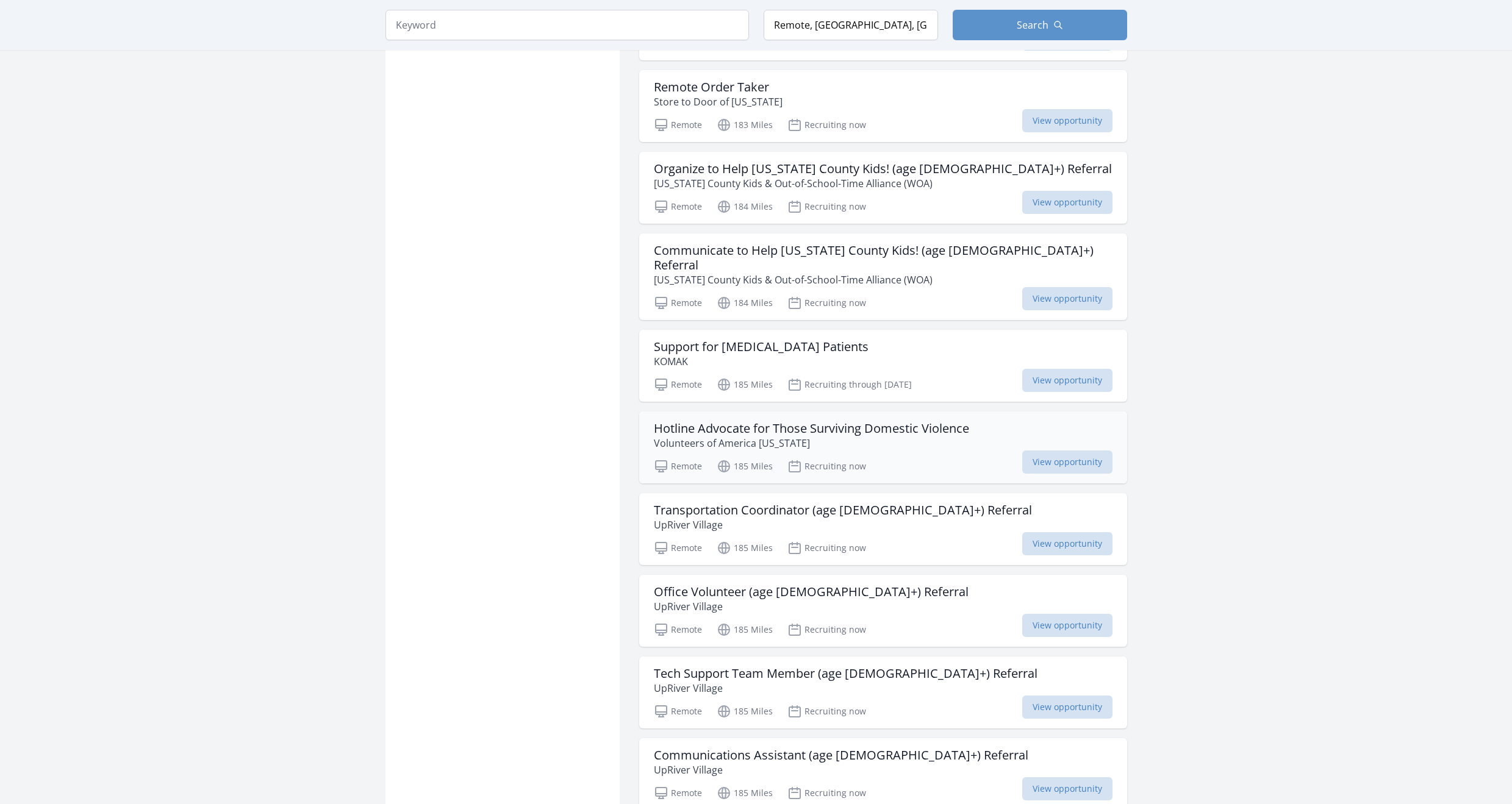
click at [844, 421] on h3 "Hotline Advocate for Those Surviving Domestic Violence" at bounding box center [811, 429] width 315 height 14
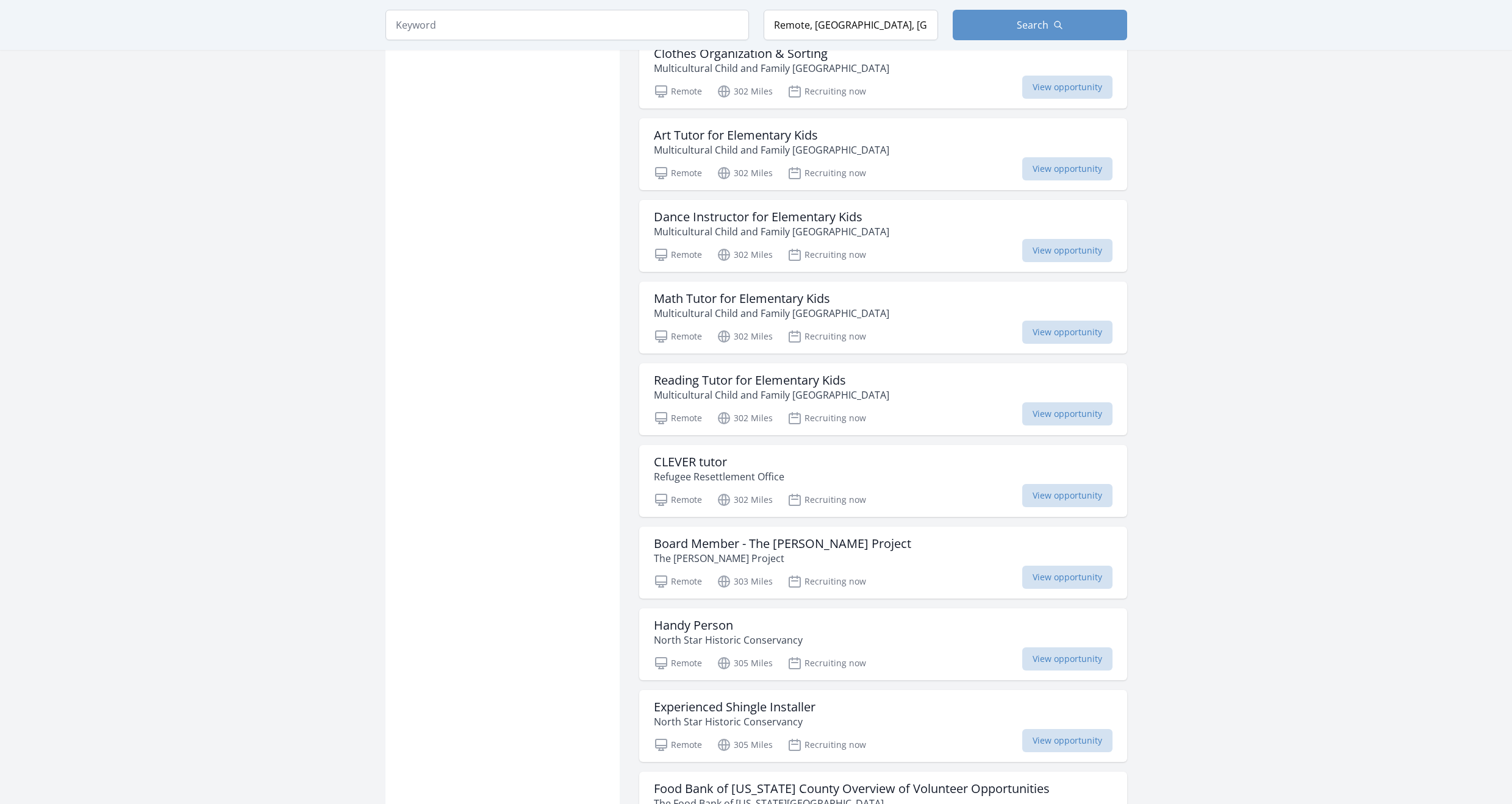
scroll to position [5993, 0]
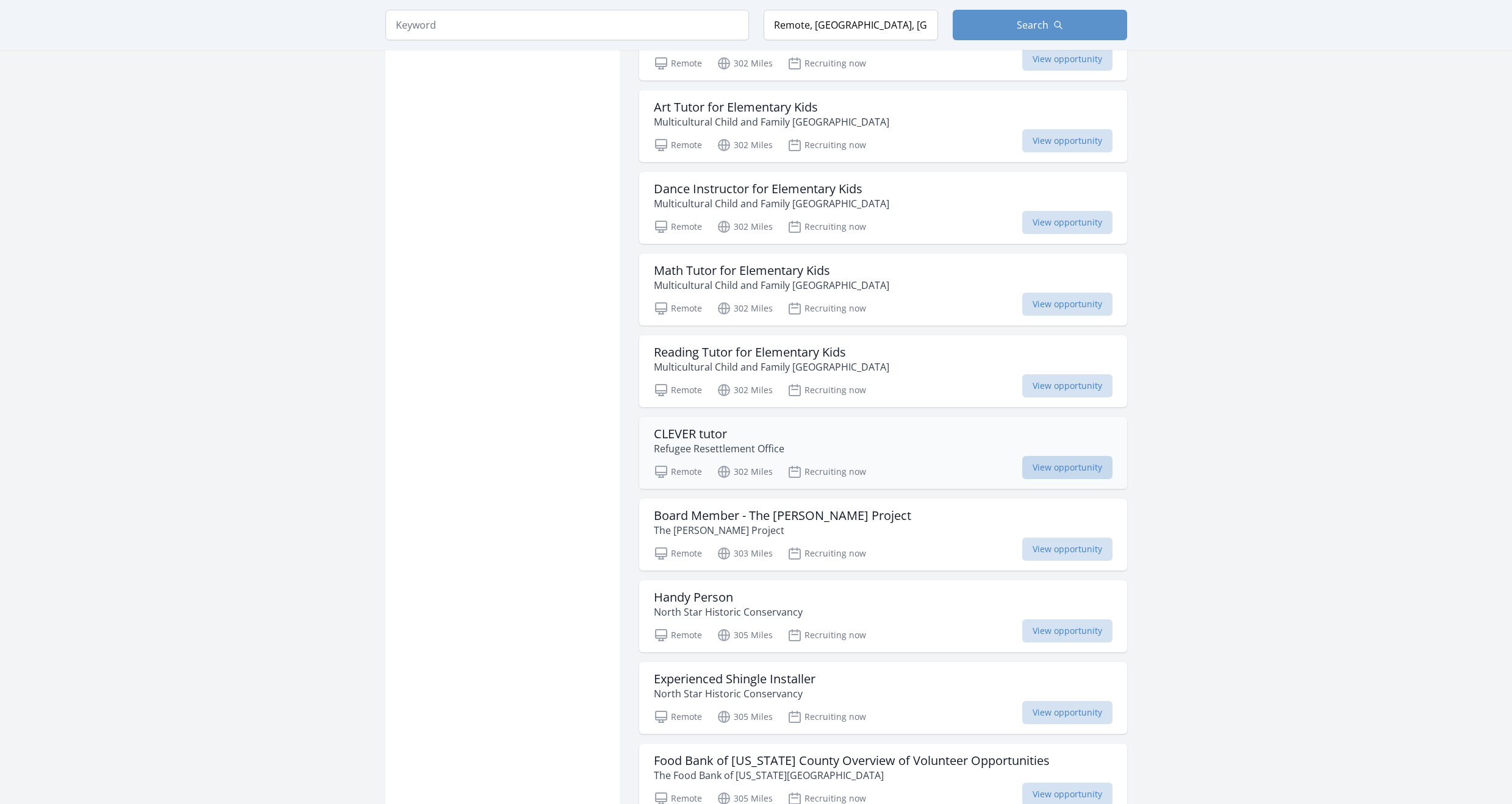
click at [1046, 456] on span "View opportunity" at bounding box center [1067, 467] width 90 height 23
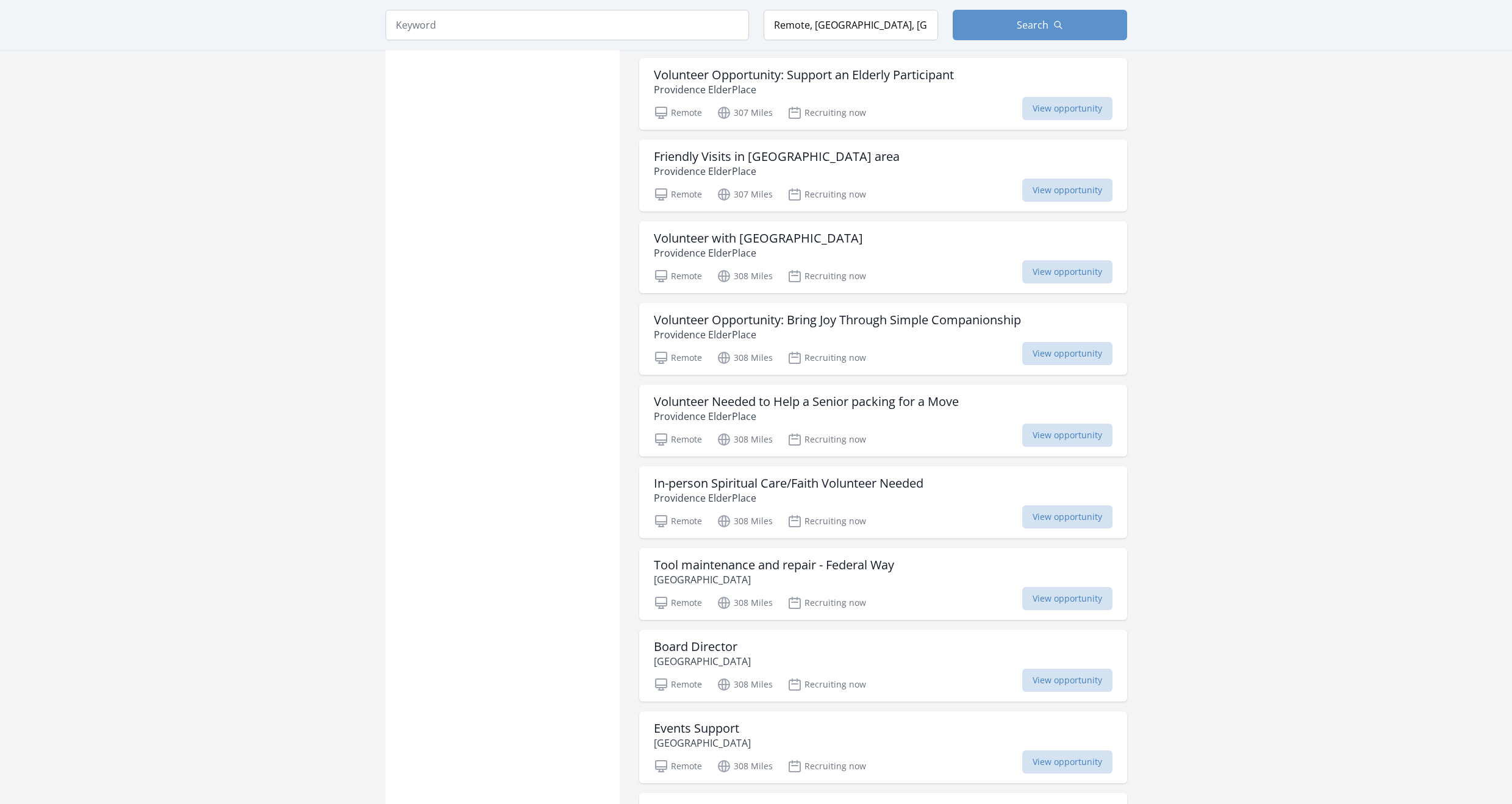
scroll to position [7578, 0]
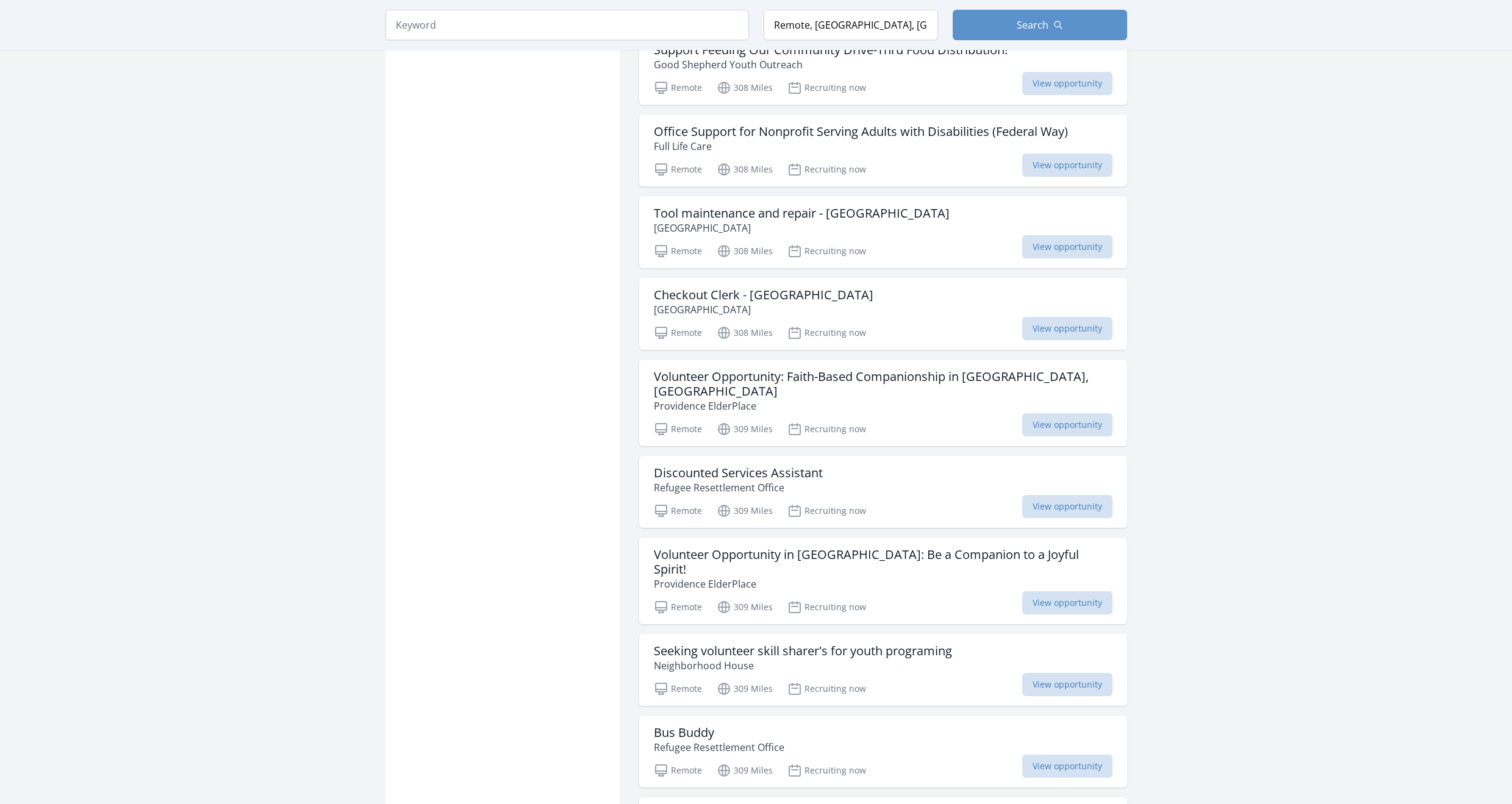
scroll to position [8858, 0]
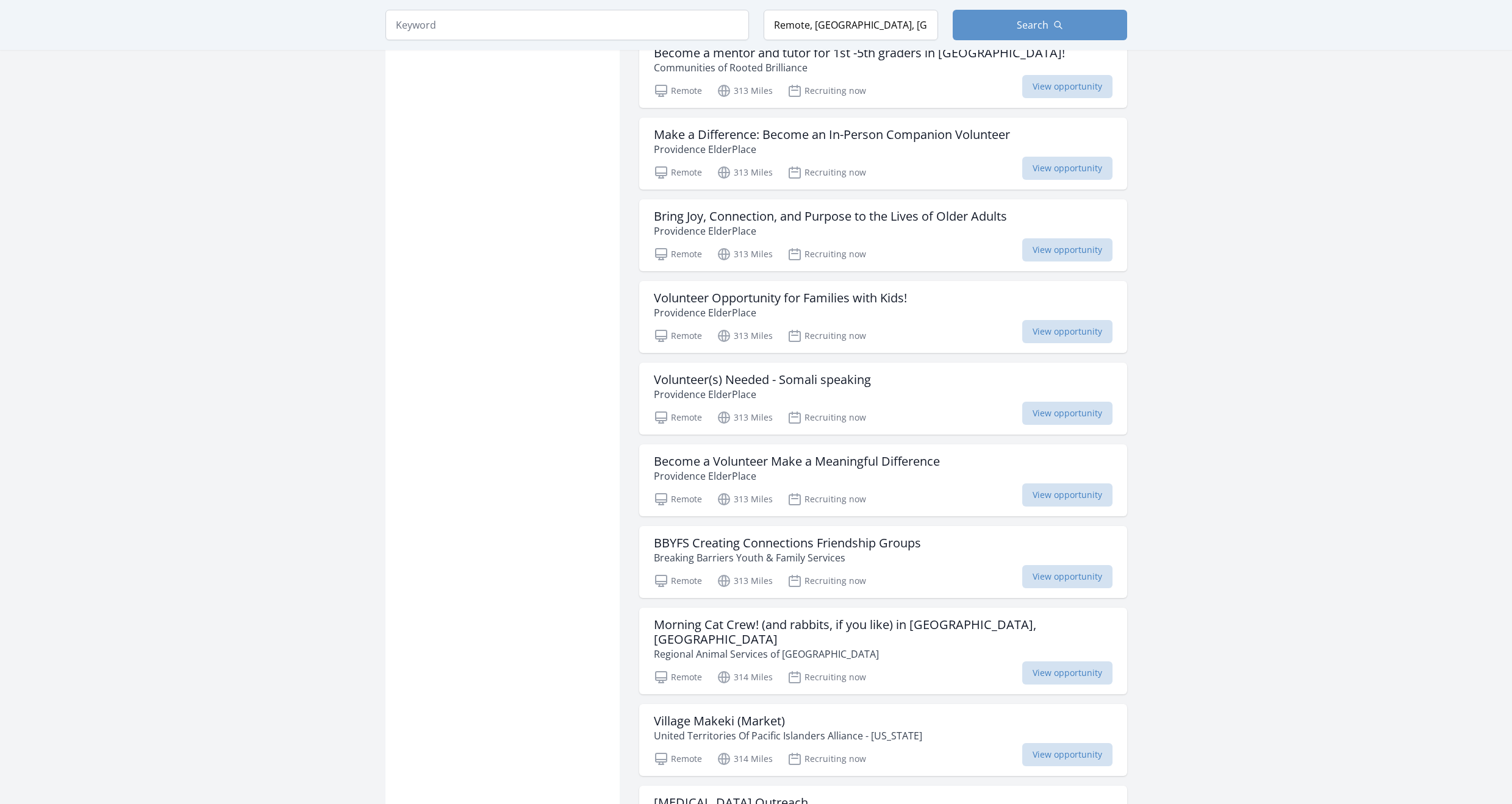
scroll to position [10444, 0]
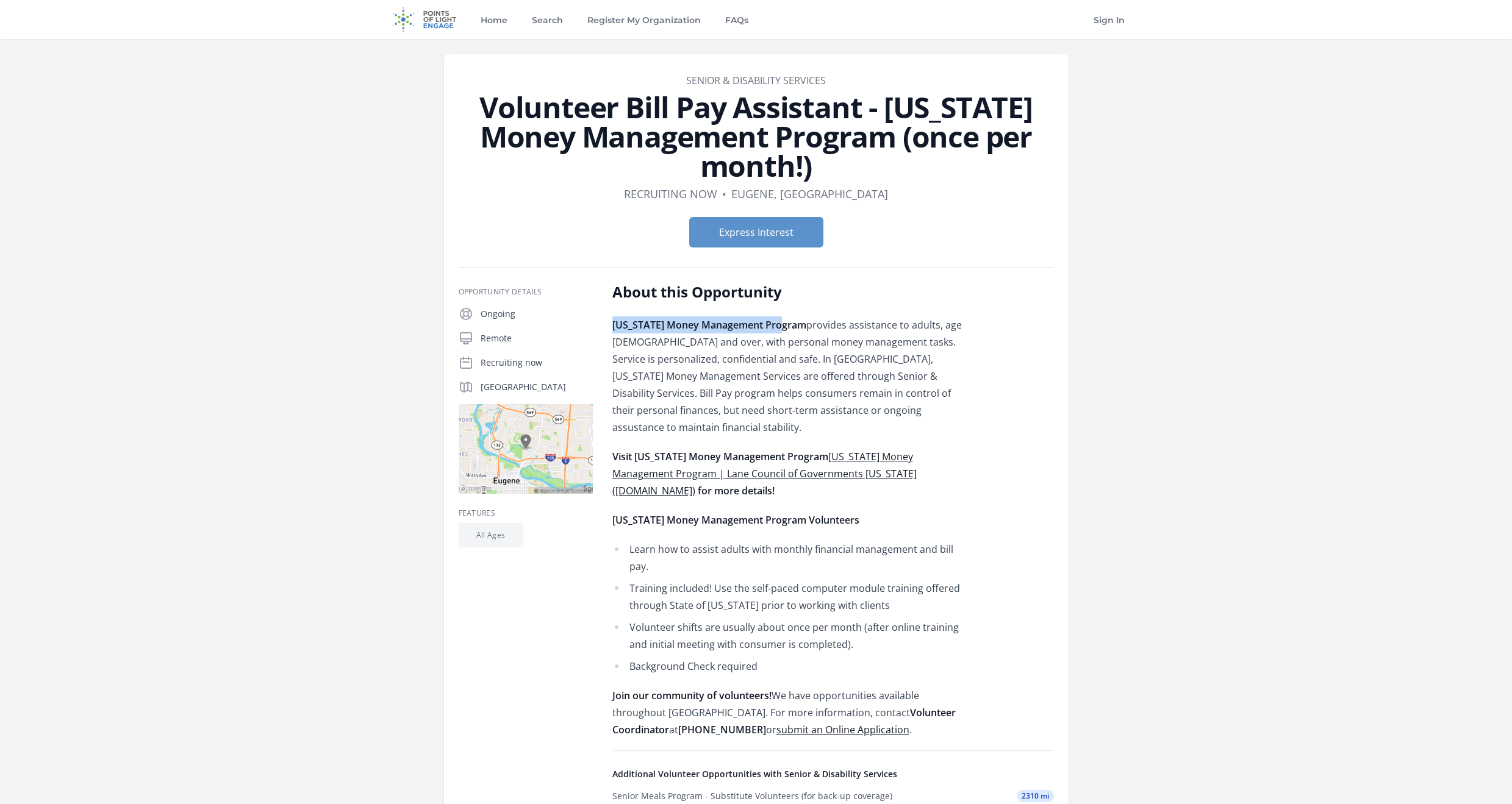
drag, startPoint x: 614, startPoint y: 329, endPoint x: 791, endPoint y: 324, distance: 177.1
click at [791, 324] on strong "Oregon Money Management Program" at bounding box center [709, 325] width 194 height 14
copy strong "Oregon Money Management Program"
